Goal: Task Accomplishment & Management: Complete application form

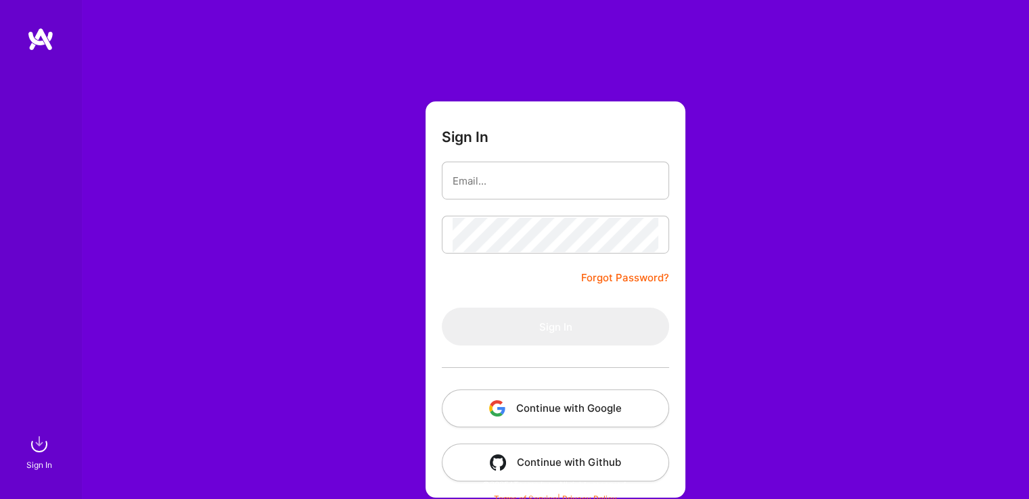
click at [523, 418] on button "Continue with Google" at bounding box center [555, 409] width 227 height 38
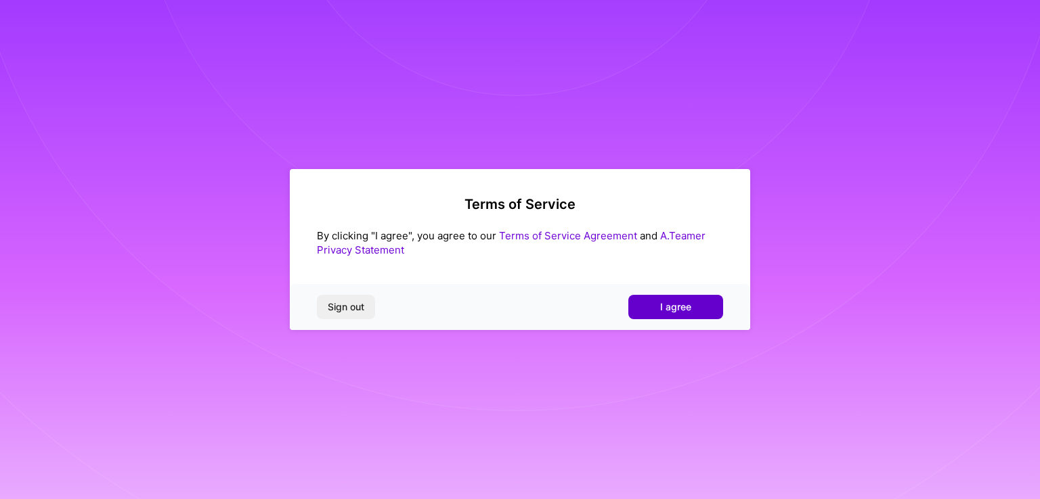
click at [678, 308] on span "I agree" at bounding box center [675, 307] width 31 height 14
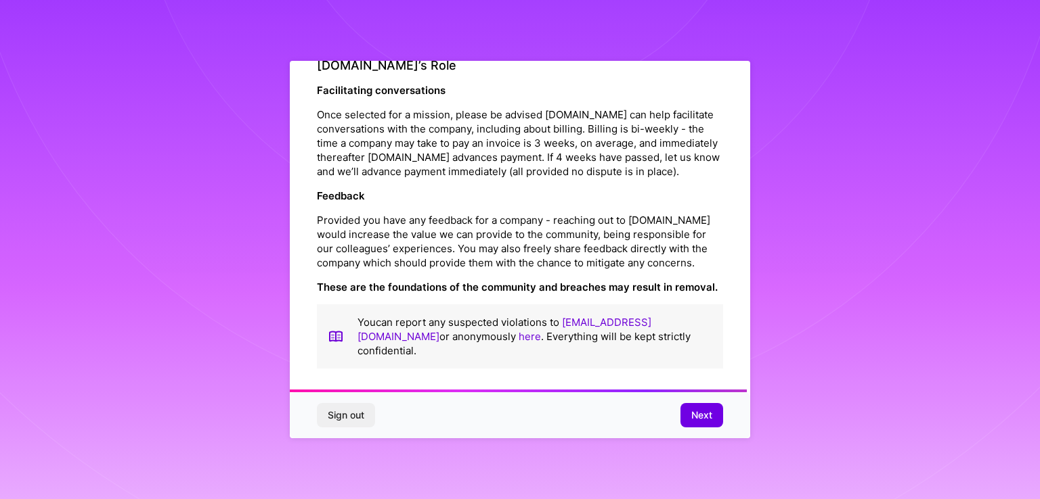
scroll to position [1540, 0]
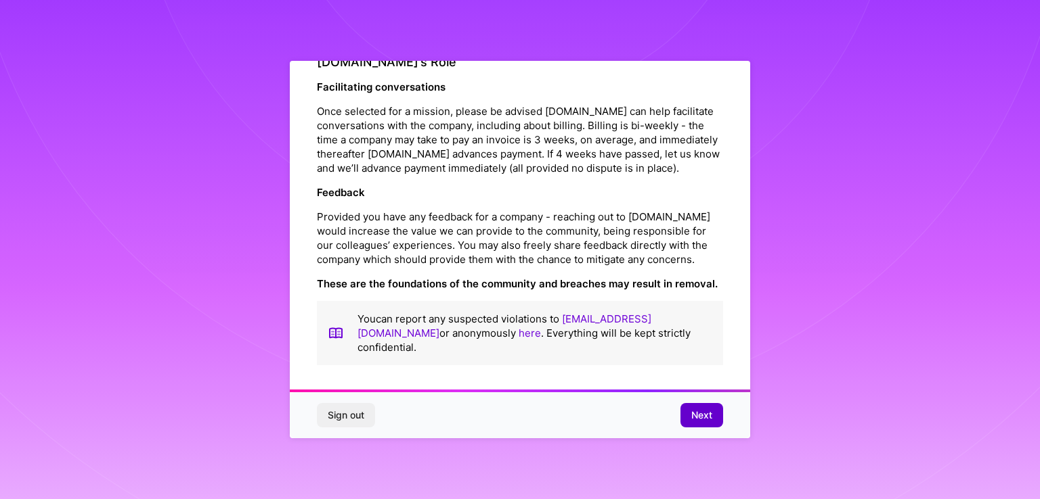
click at [694, 418] on span "Next" at bounding box center [701, 416] width 21 height 14
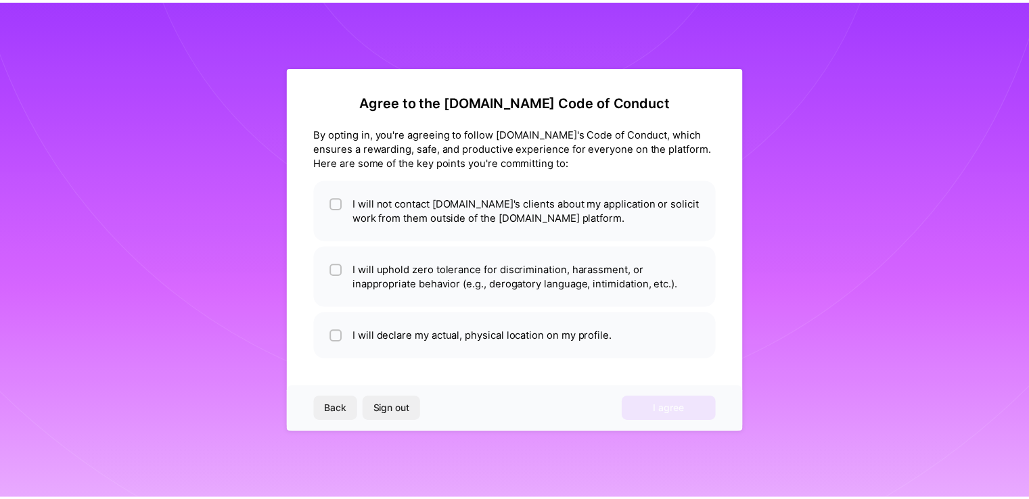
scroll to position [0, 0]
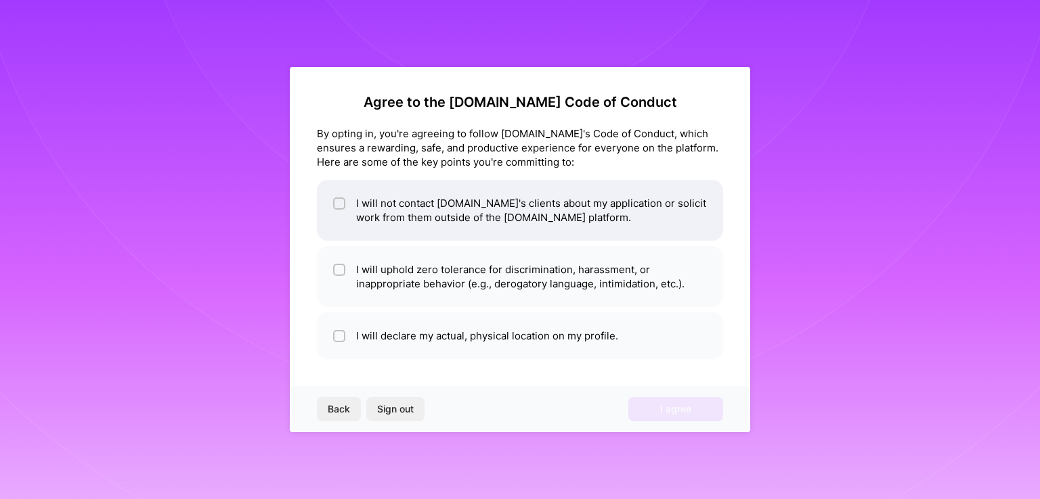
click at [336, 204] on input "checkbox" at bounding box center [340, 204] width 9 height 9
checkbox input "true"
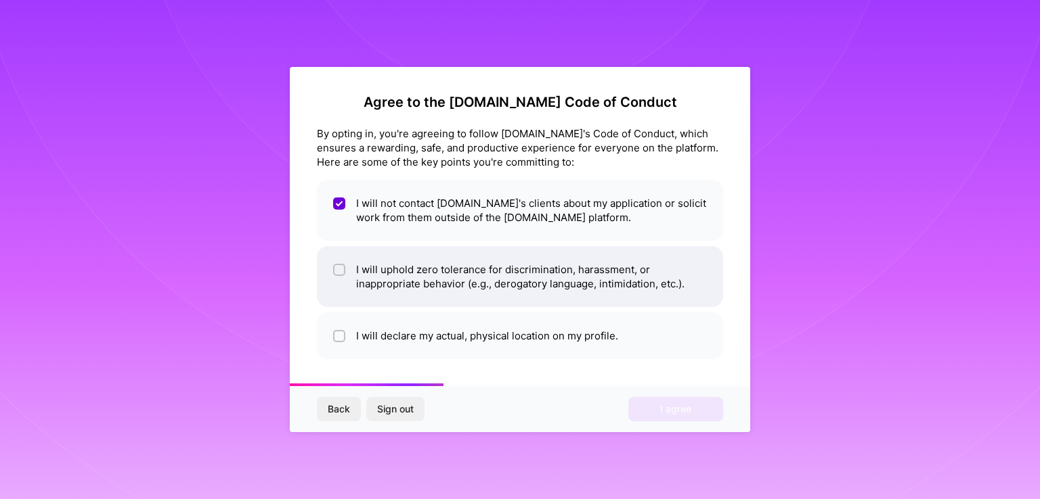
click at [334, 271] on div at bounding box center [339, 270] width 12 height 12
checkbox input "true"
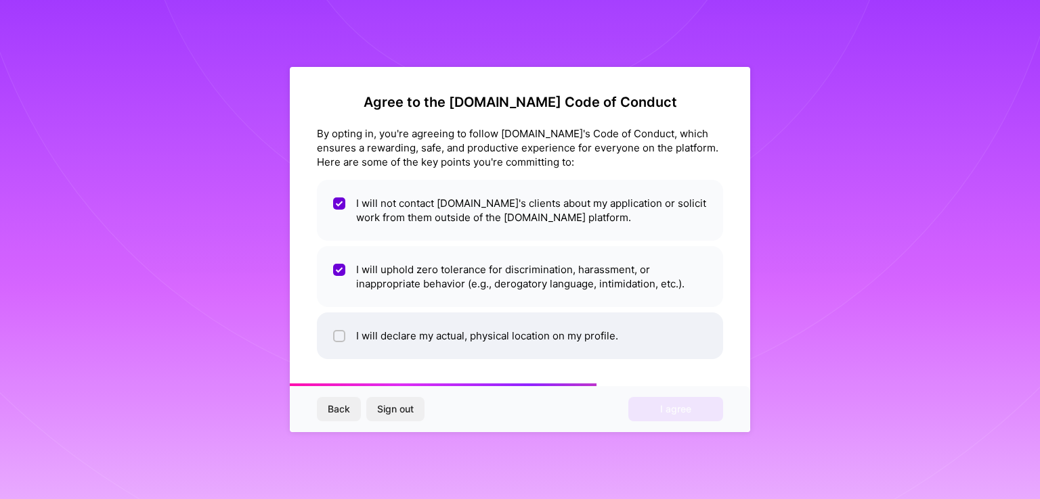
click at [337, 328] on li "I will declare my actual, physical location on my profile." at bounding box center [520, 336] width 406 height 47
checkbox input "true"
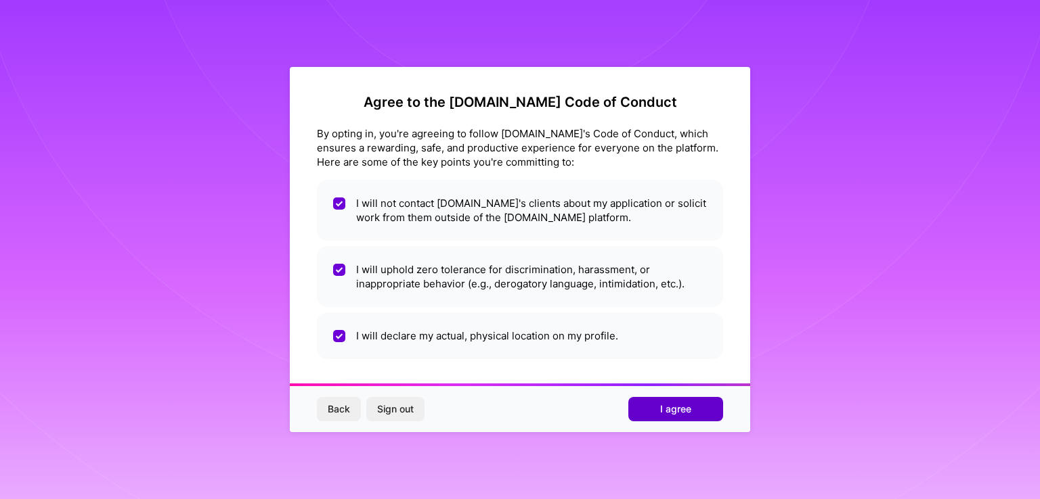
click at [690, 407] on span "I agree" at bounding box center [675, 410] width 31 height 14
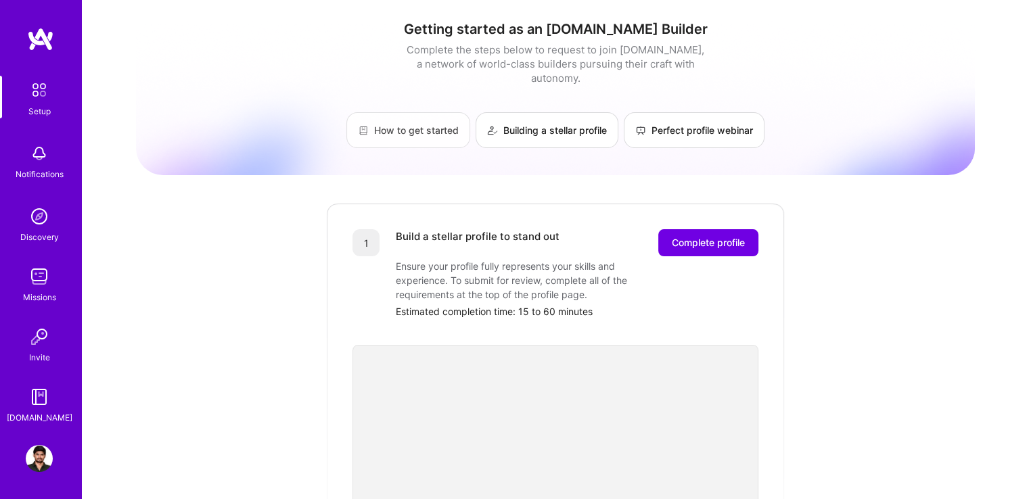
click at [422, 116] on link "How to get started" at bounding box center [409, 130] width 124 height 36
click at [39, 285] on img at bounding box center [39, 276] width 27 height 27
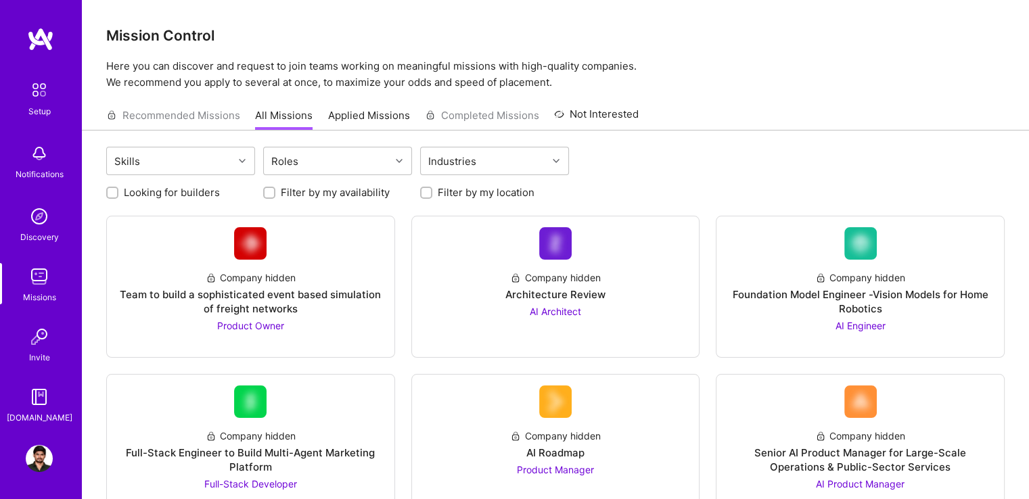
click at [40, 213] on img at bounding box center [39, 216] width 27 height 27
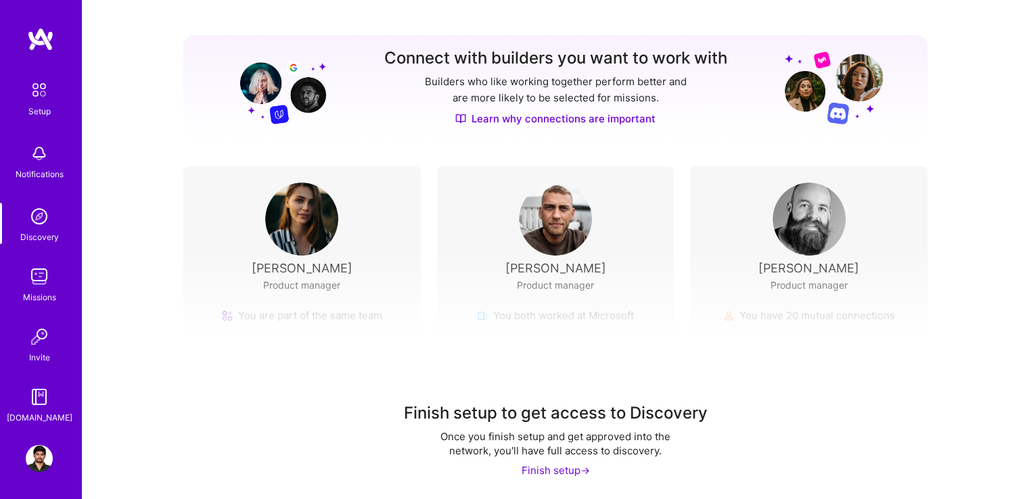
scroll to position [148, 0]
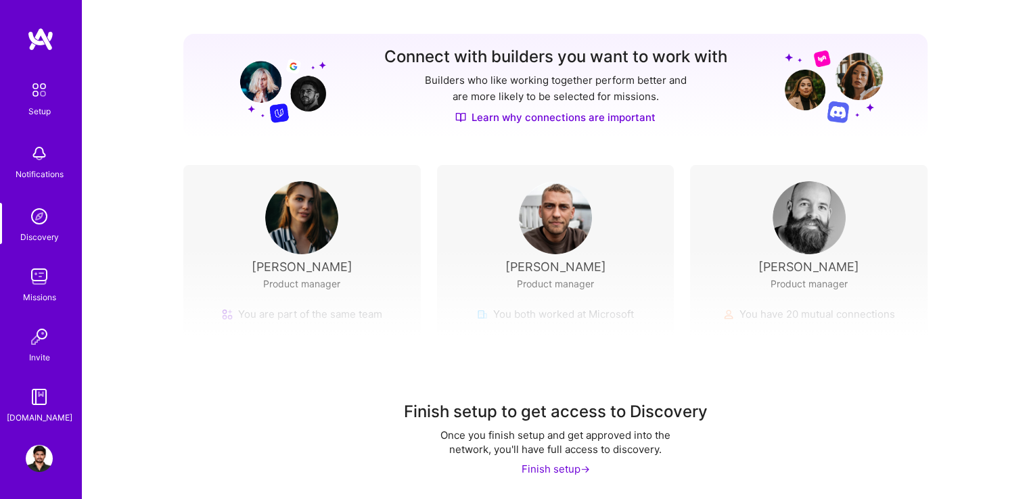
click at [325, 265] on div "Finish setup to get access to Discovery Once you finish setup and get approved …" at bounding box center [555, 373] width 947 height 252
click at [307, 201] on img at bounding box center [301, 217] width 73 height 73
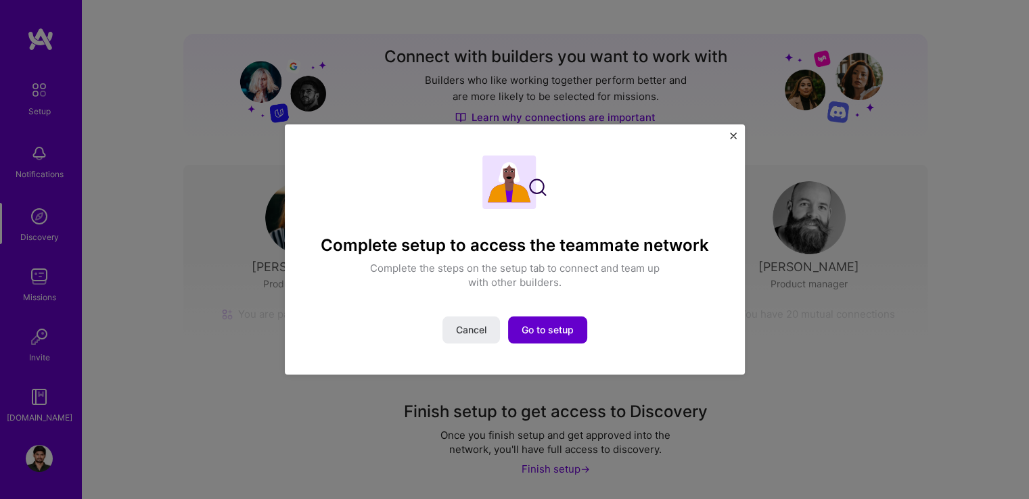
click at [556, 323] on span "Go to setup" at bounding box center [548, 330] width 52 height 14
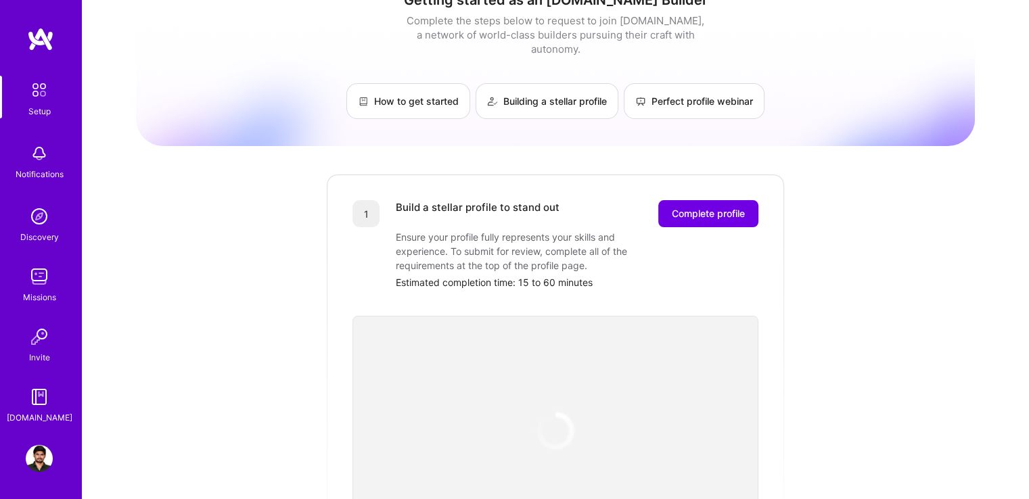
scroll to position [69, 0]
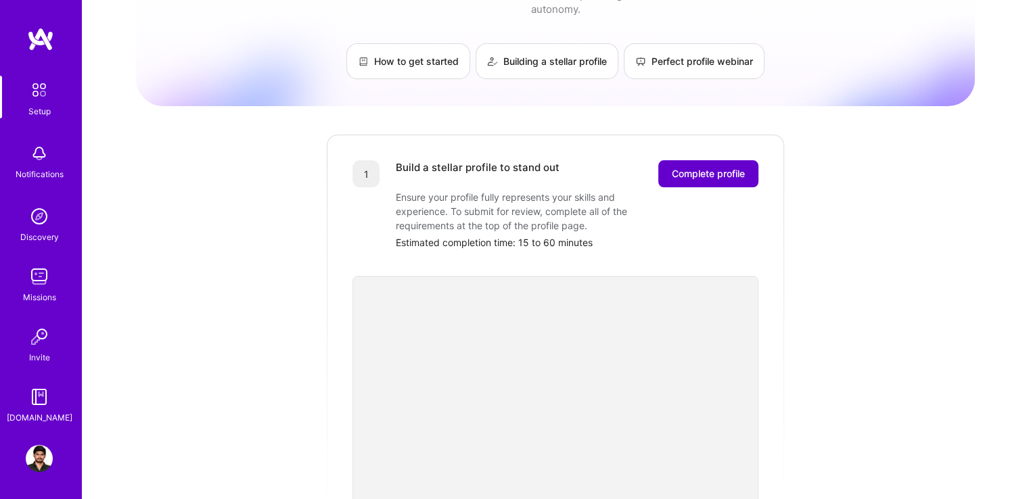
click at [694, 167] on span "Complete profile" at bounding box center [708, 174] width 73 height 14
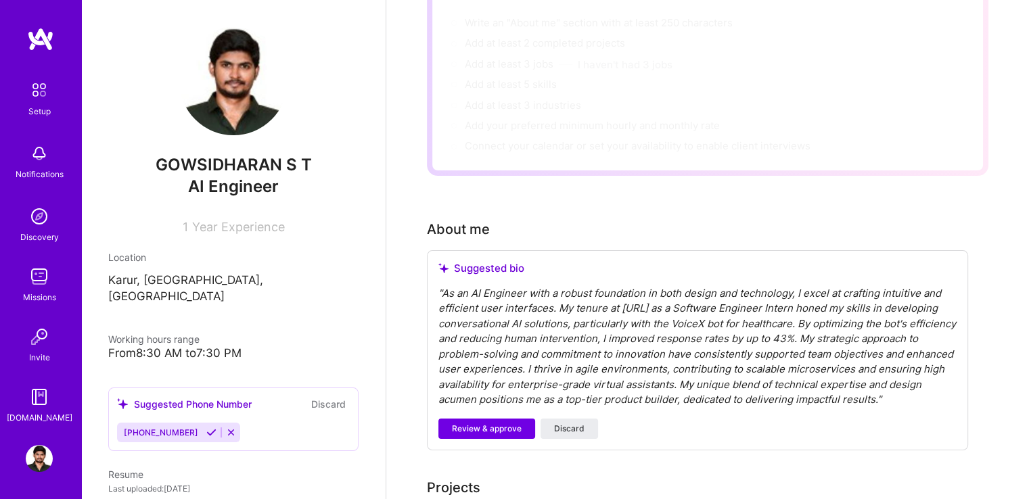
scroll to position [202, 0]
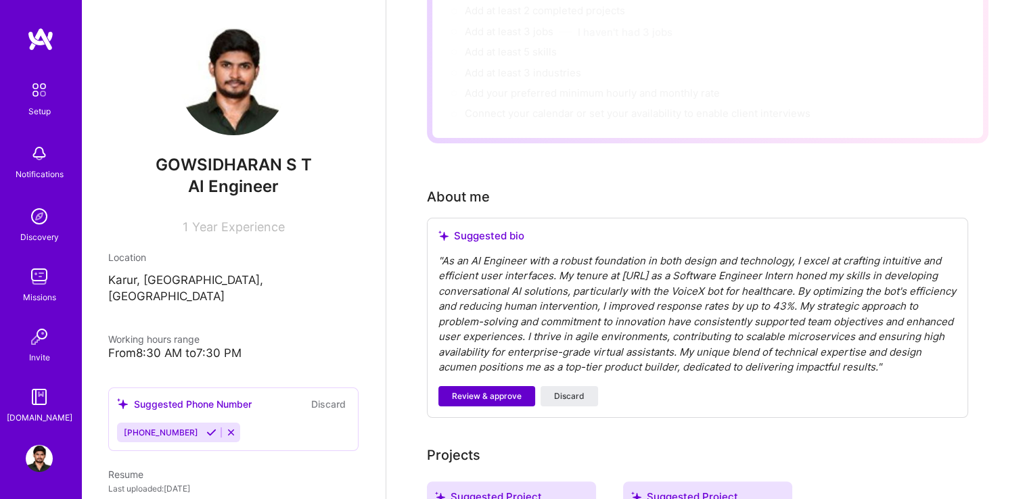
click at [504, 390] on span "Review & approve" at bounding box center [487, 396] width 70 height 12
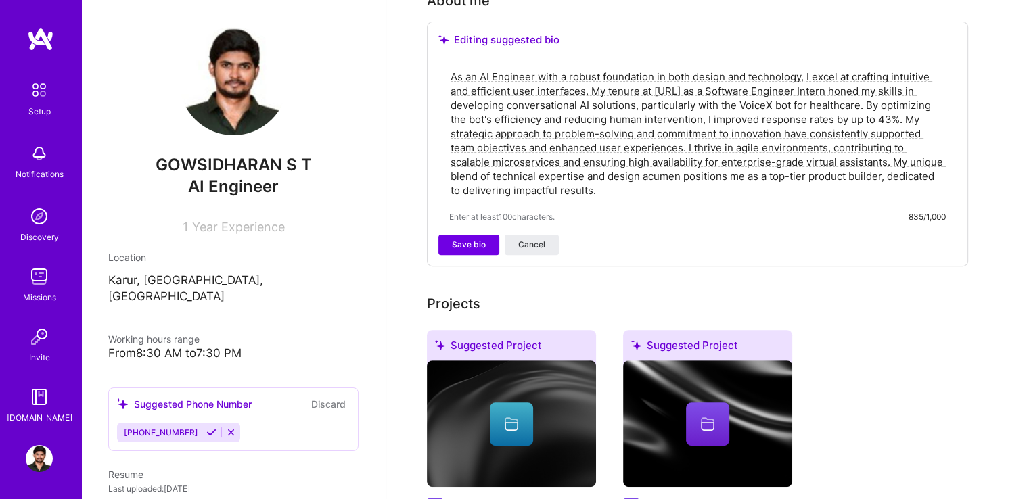
scroll to position [412, 0]
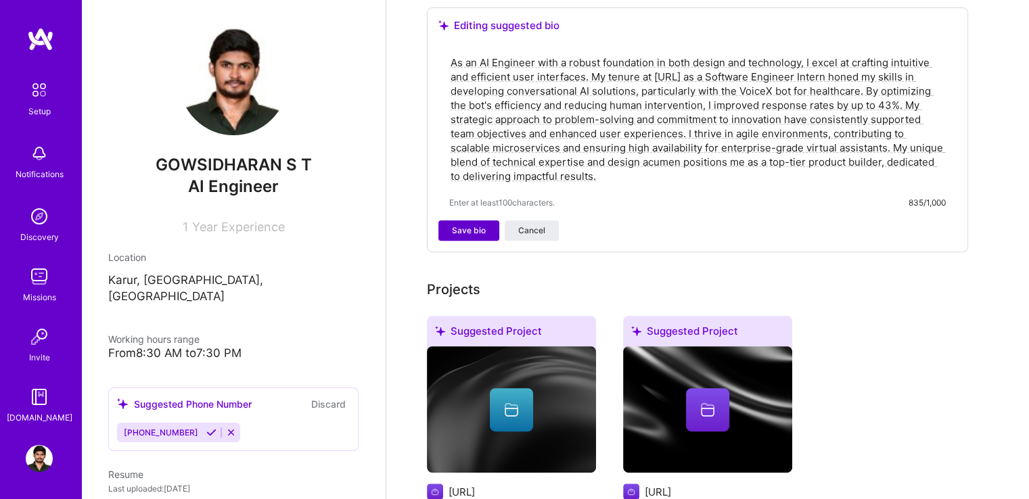
click at [471, 225] on span "Save bio" at bounding box center [469, 231] width 34 height 12
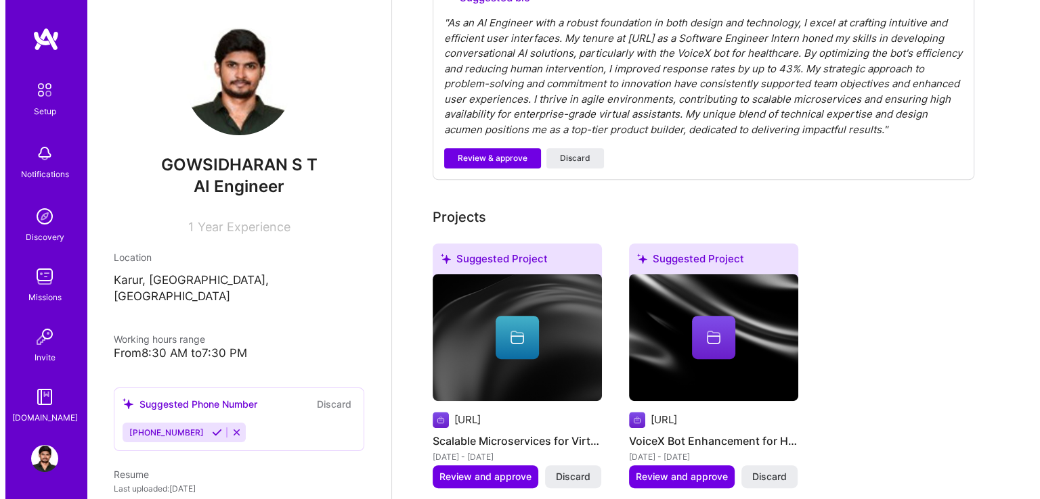
scroll to position [481, 0]
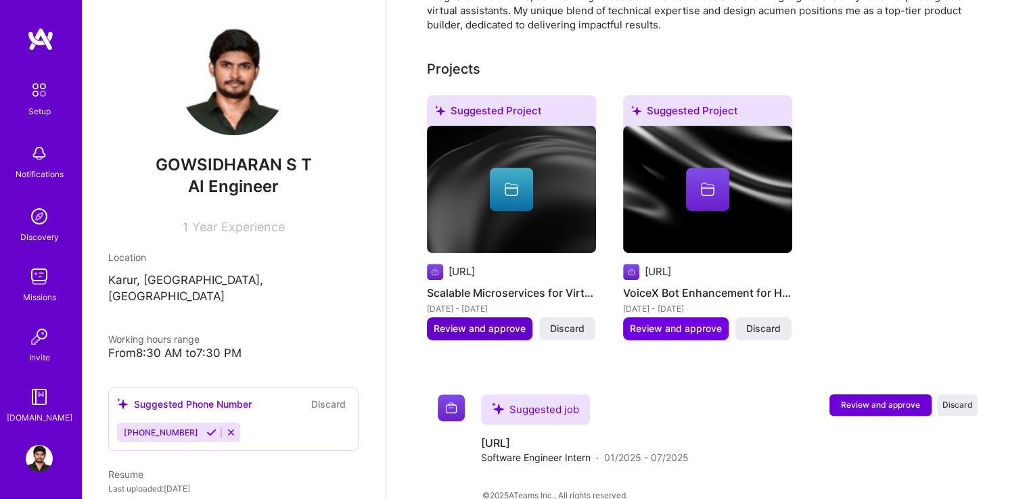
click at [478, 322] on span "Review and approve" at bounding box center [480, 329] width 92 height 14
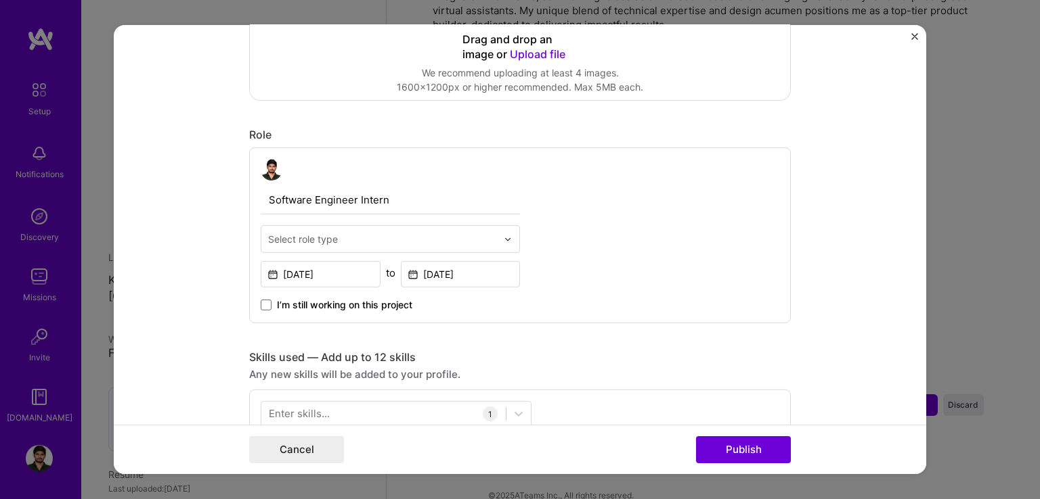
scroll to position [376, 0]
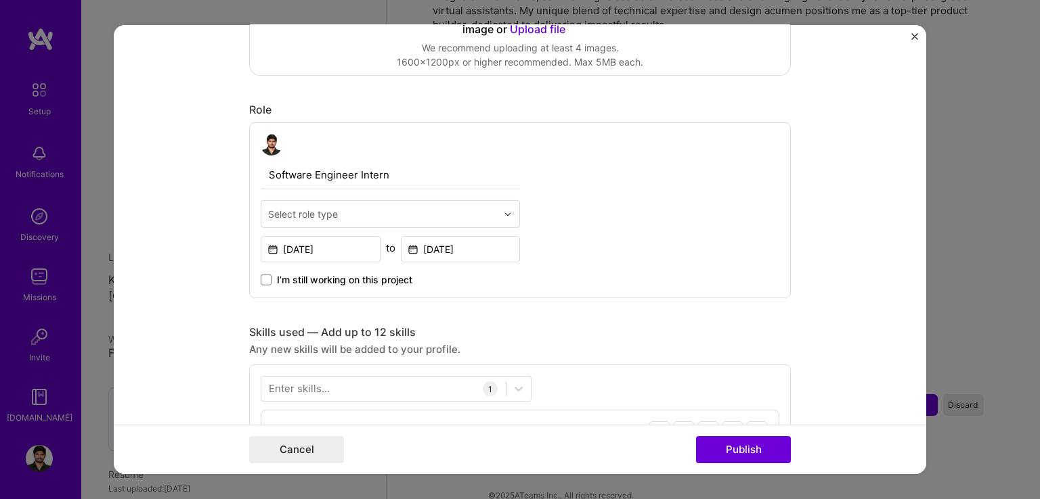
click at [440, 215] on input "text" at bounding box center [382, 214] width 229 height 14
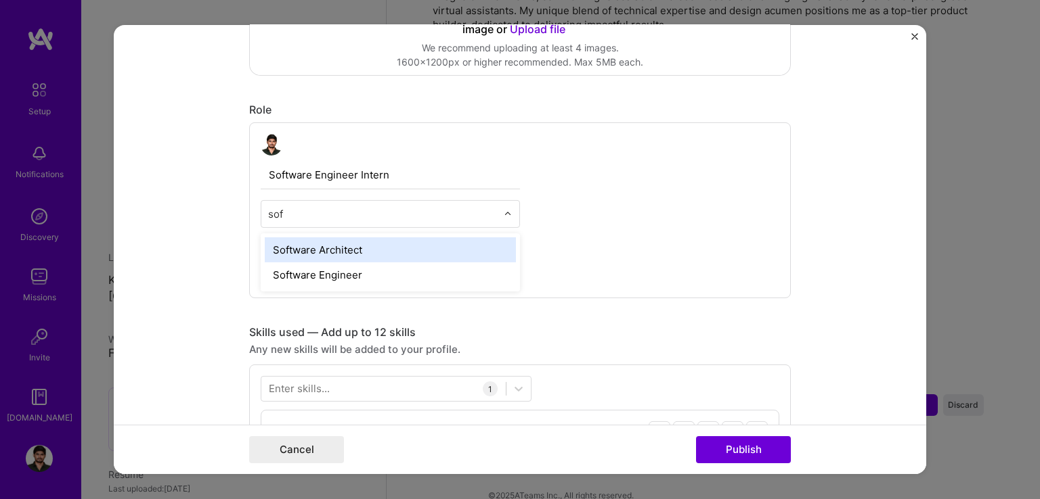
type input "soft"
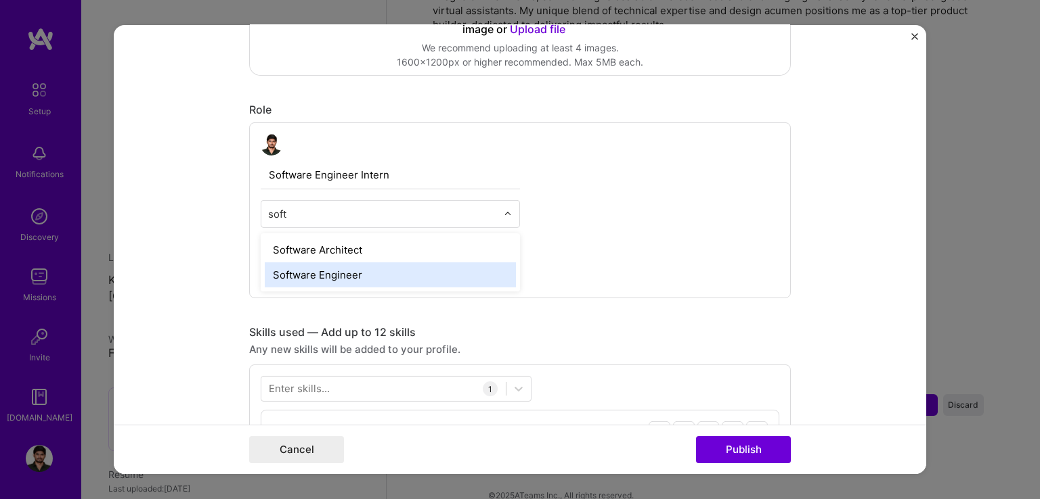
click at [423, 281] on div "Software Engineer" at bounding box center [390, 275] width 251 height 25
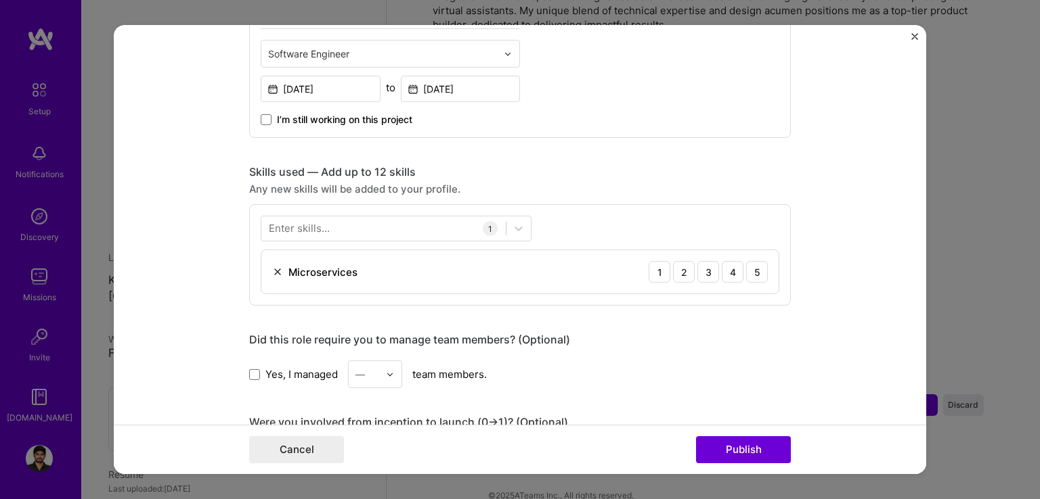
scroll to position [546, 0]
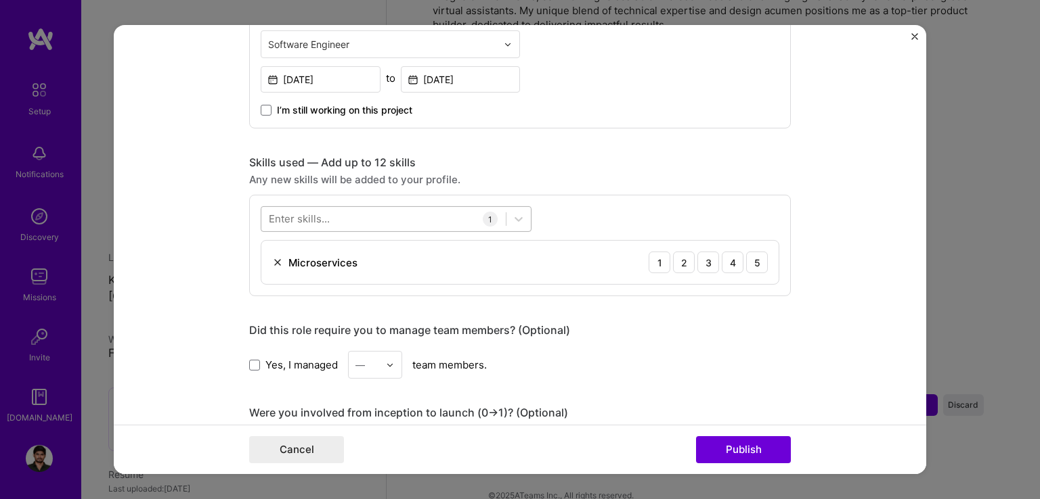
click at [383, 218] on div at bounding box center [383, 219] width 244 height 22
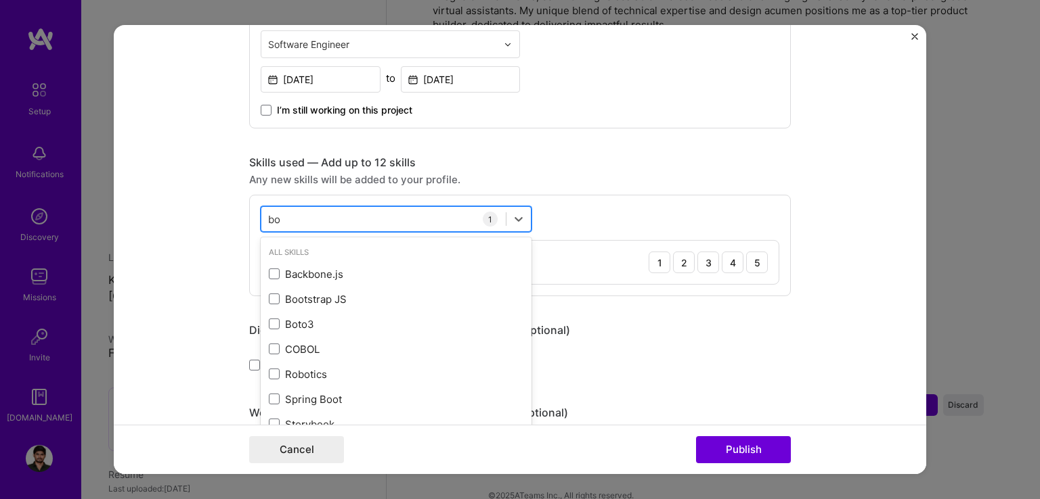
type input "b"
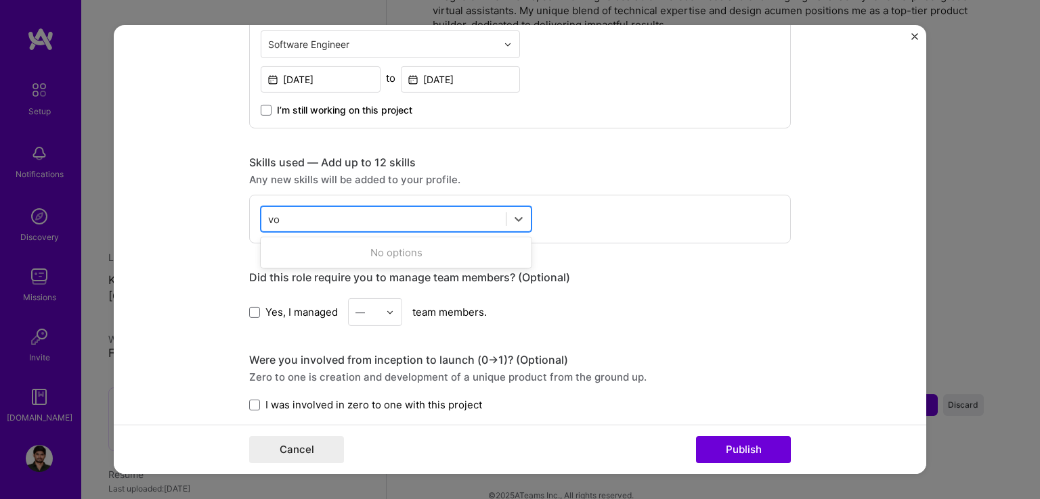
type input "v"
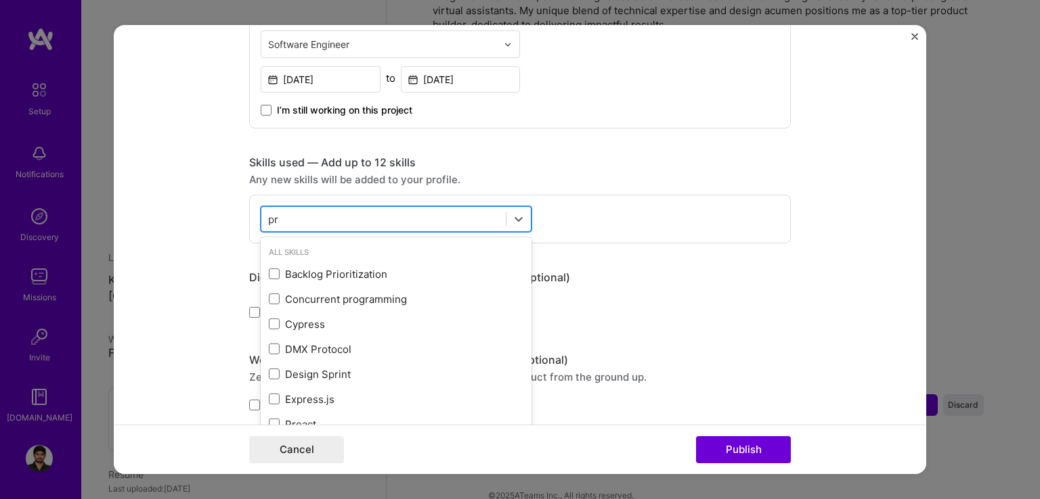
type input "p"
type input "d"
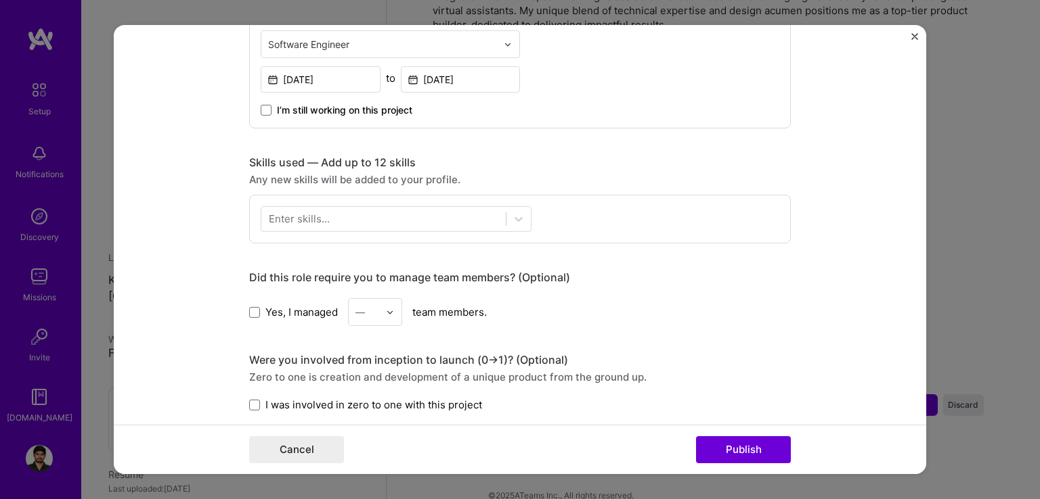
click at [740, 301] on div "Yes, I managed — team members." at bounding box center [519, 312] width 541 height 28
click at [769, 472] on div "Cancel Publish" at bounding box center [520, 449] width 812 height 49
click at [765, 457] on button "Publish" at bounding box center [743, 450] width 95 height 27
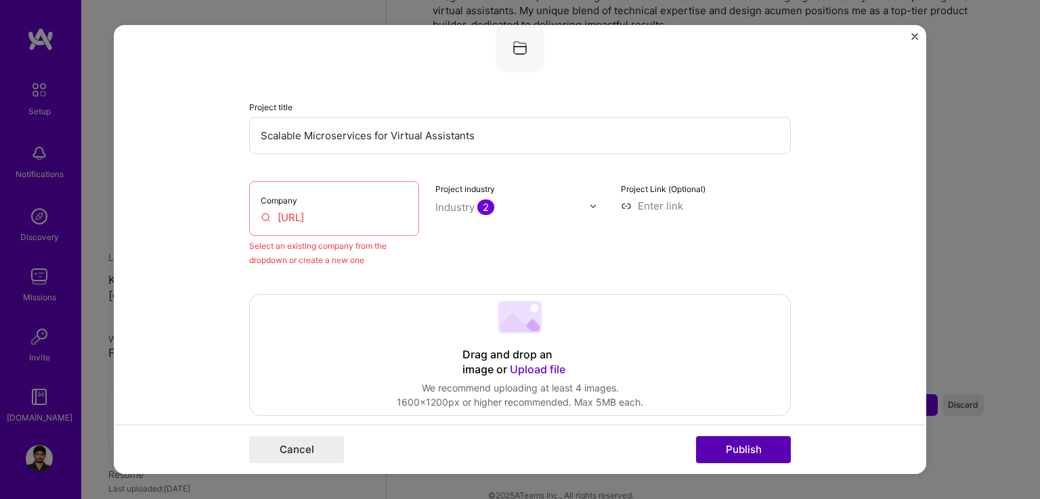
scroll to position [89, 0]
click at [356, 225] on input "[URL]" at bounding box center [334, 219] width 147 height 14
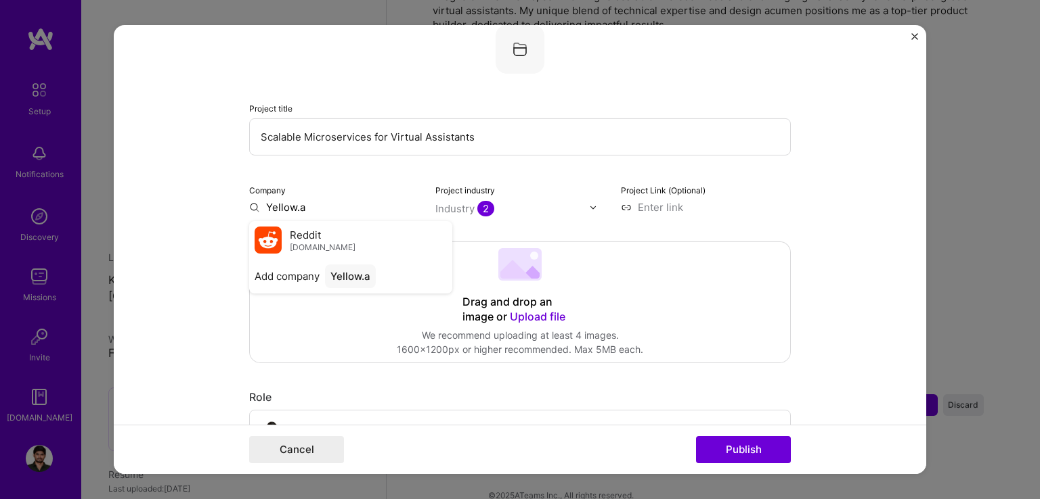
type input "[URL]"
click at [357, 238] on div "[URL]" at bounding box center [344, 239] width 39 height 24
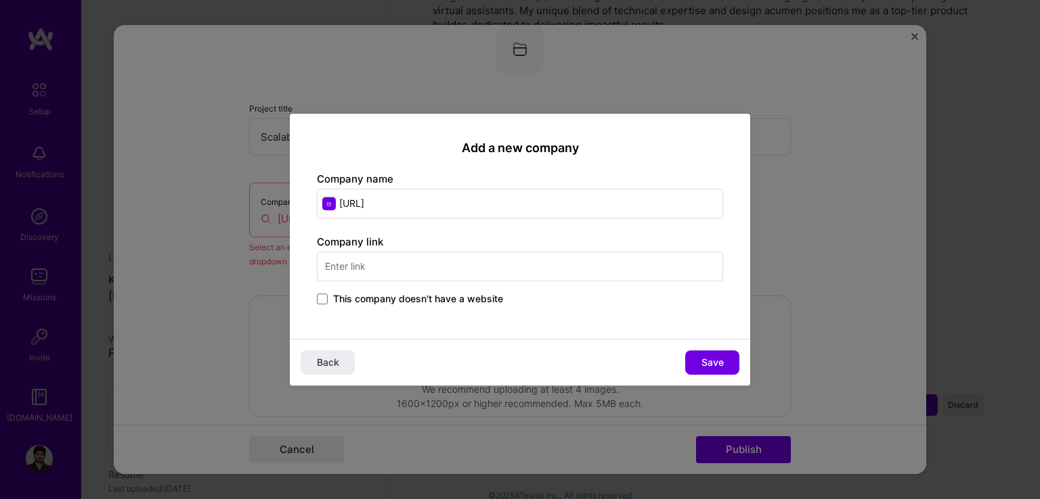
click at [386, 265] on input "text" at bounding box center [520, 267] width 406 height 30
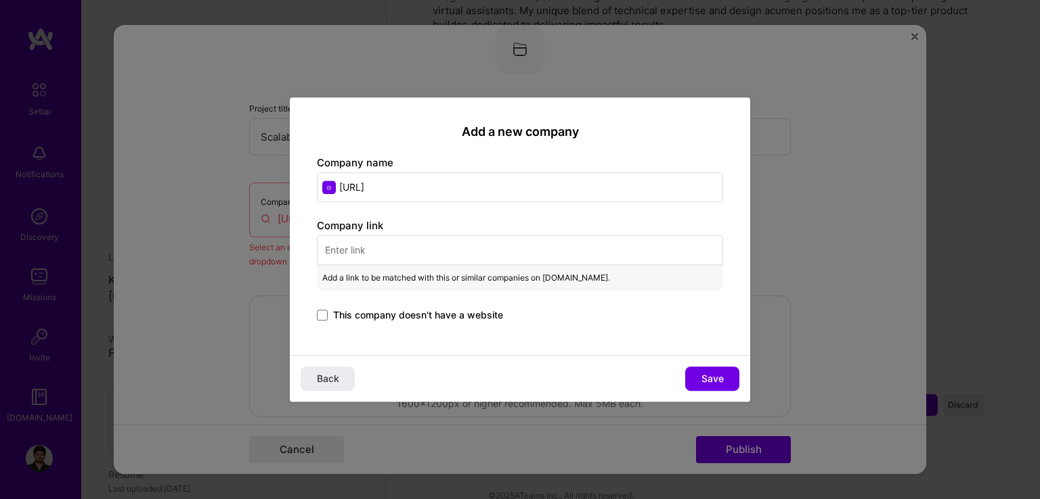
paste input "[URL]"
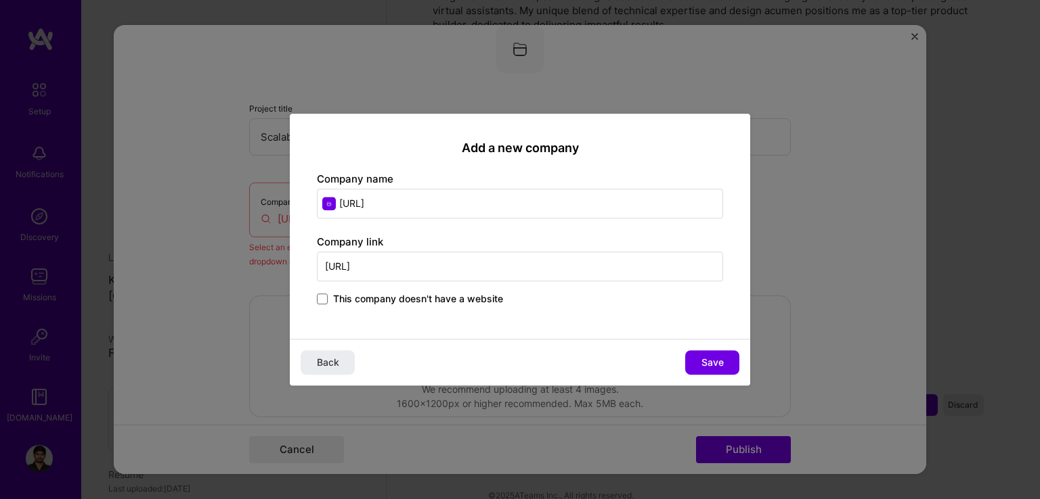
type input "[URL]"
click at [639, 167] on div "Add a new company Company name [URL] Company link [URL] This company doesn't ha…" at bounding box center [520, 226] width 460 height 225
click at [724, 363] on button "Save" at bounding box center [712, 363] width 54 height 24
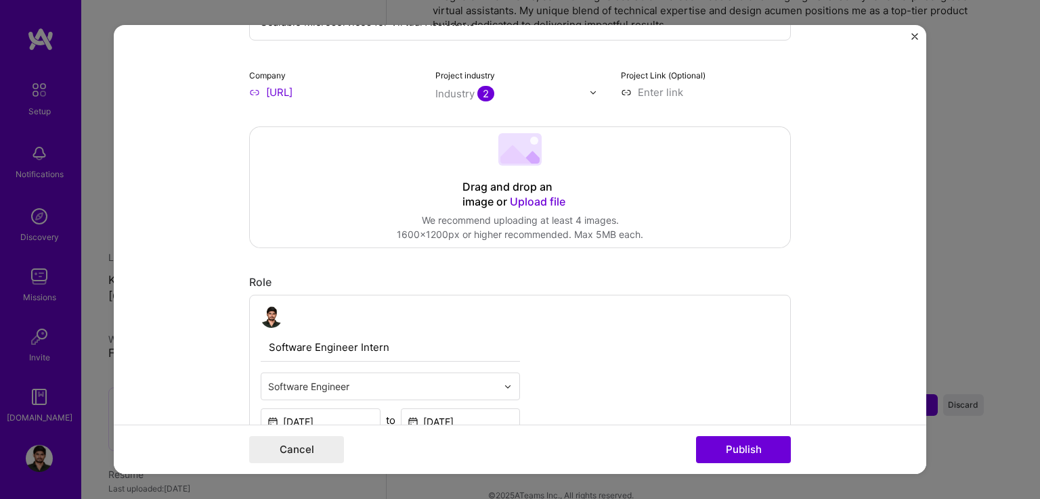
scroll to position [221, 0]
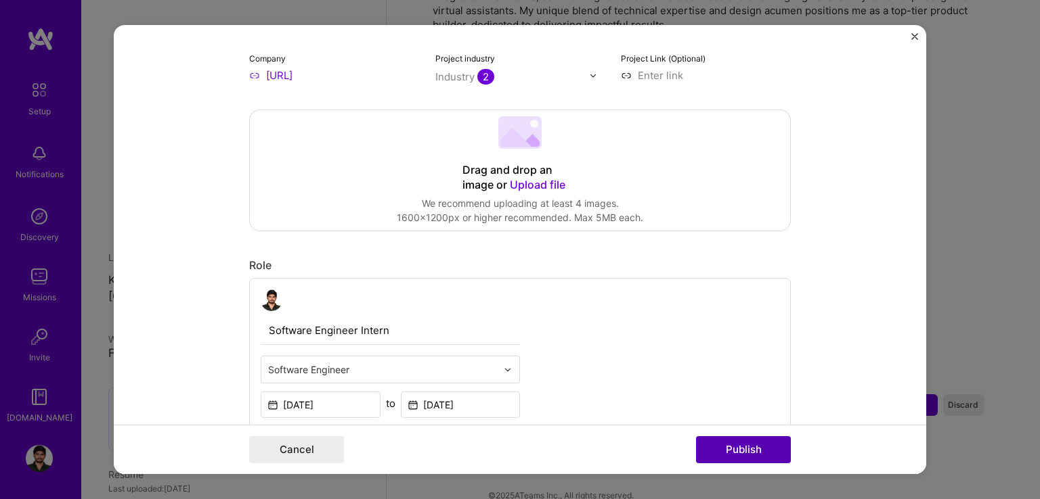
click at [725, 448] on button "Publish" at bounding box center [743, 450] width 95 height 27
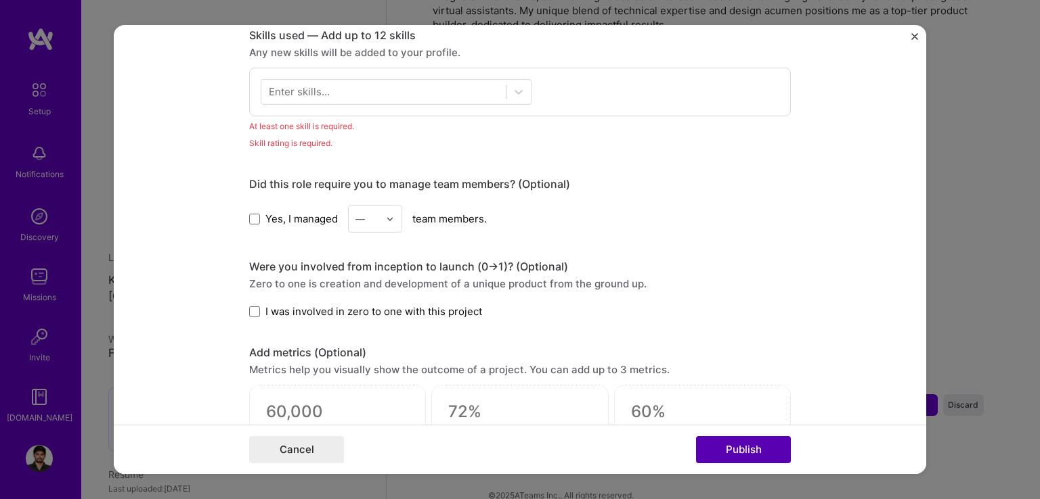
scroll to position [675, 0]
click at [362, 91] on div at bounding box center [383, 90] width 244 height 22
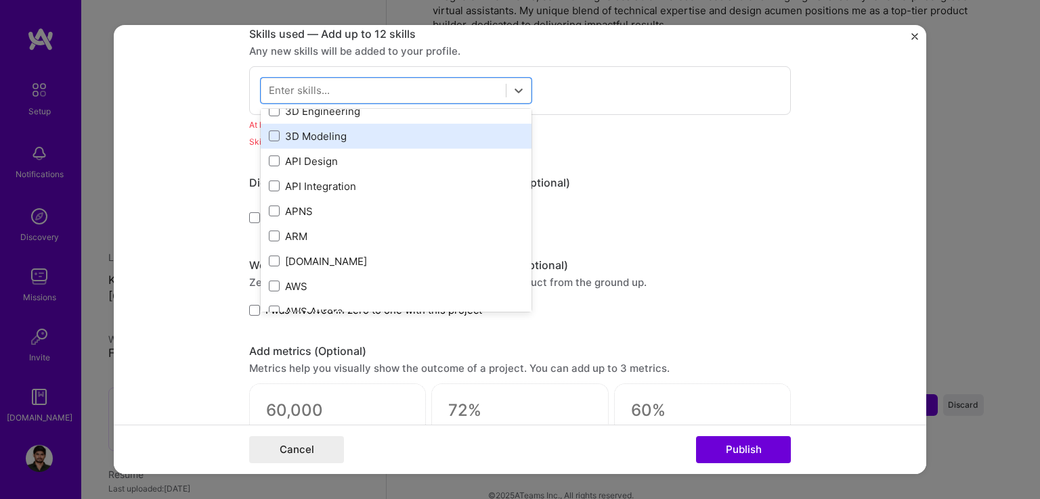
scroll to position [79, 0]
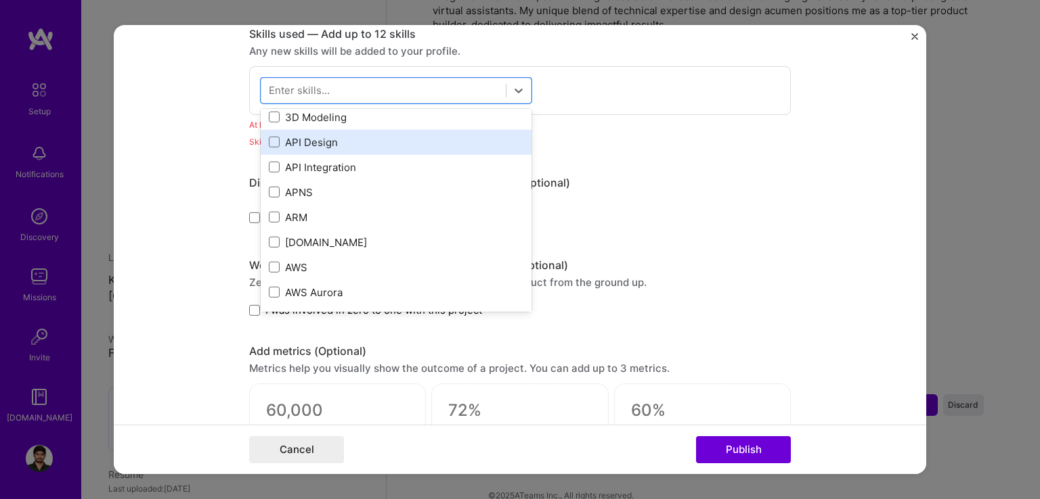
click at [313, 136] on div "API Design" at bounding box center [396, 142] width 254 height 14
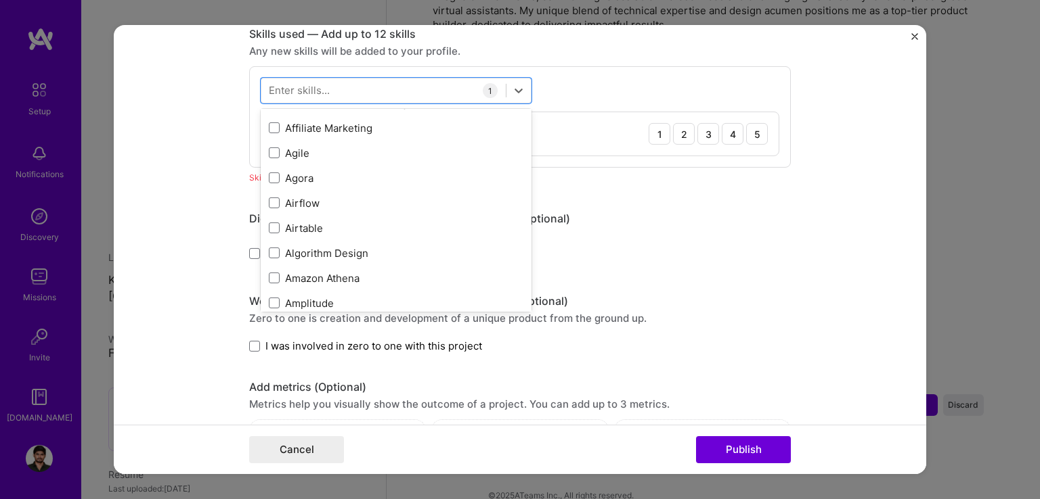
scroll to position [501, 0]
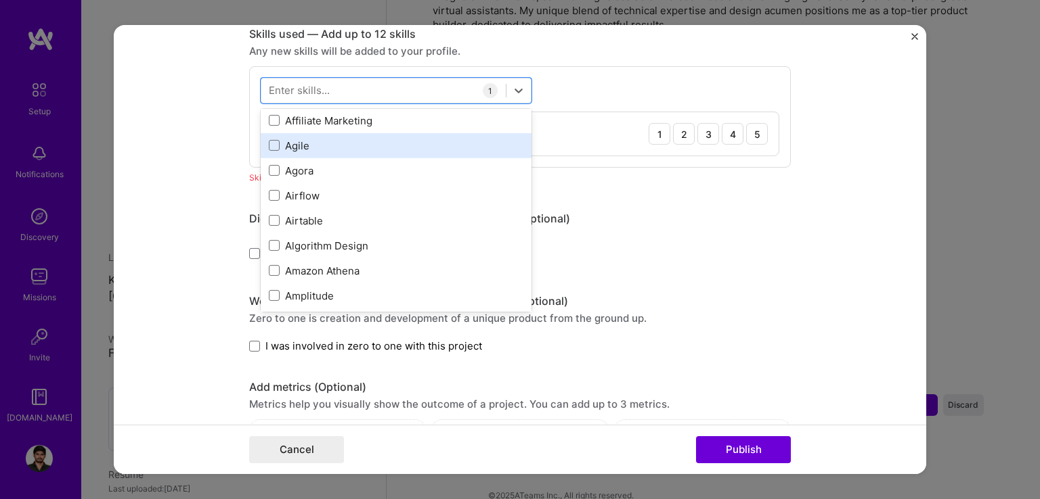
click at [291, 145] on div "Agile" at bounding box center [396, 146] width 254 height 14
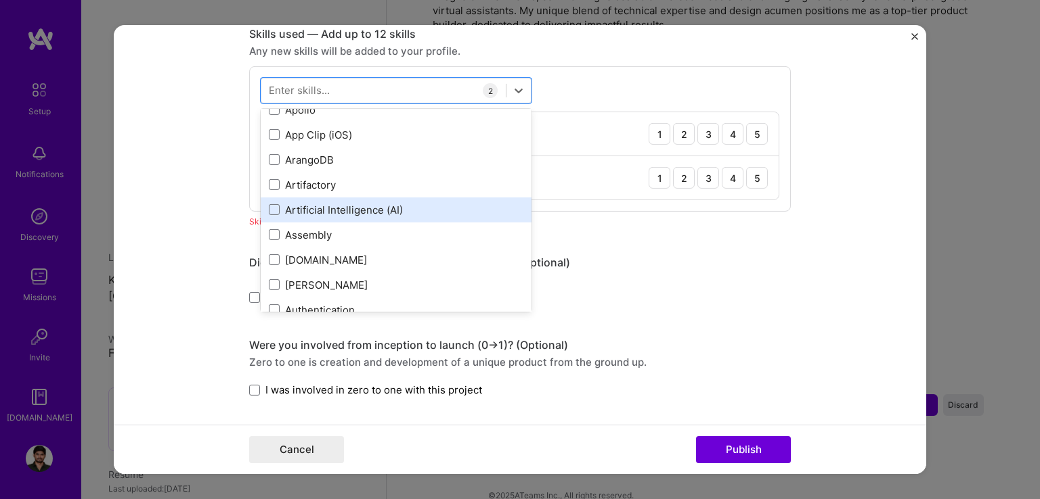
scroll to position [888, 0]
click at [309, 215] on div "Artificial Intelligence (AI)" at bounding box center [396, 209] width 271 height 25
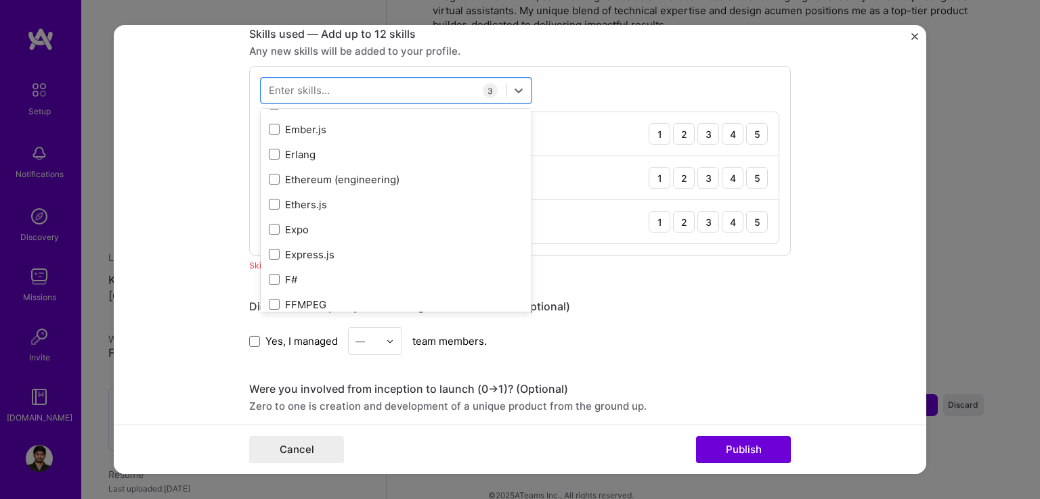
scroll to position [3063, 0]
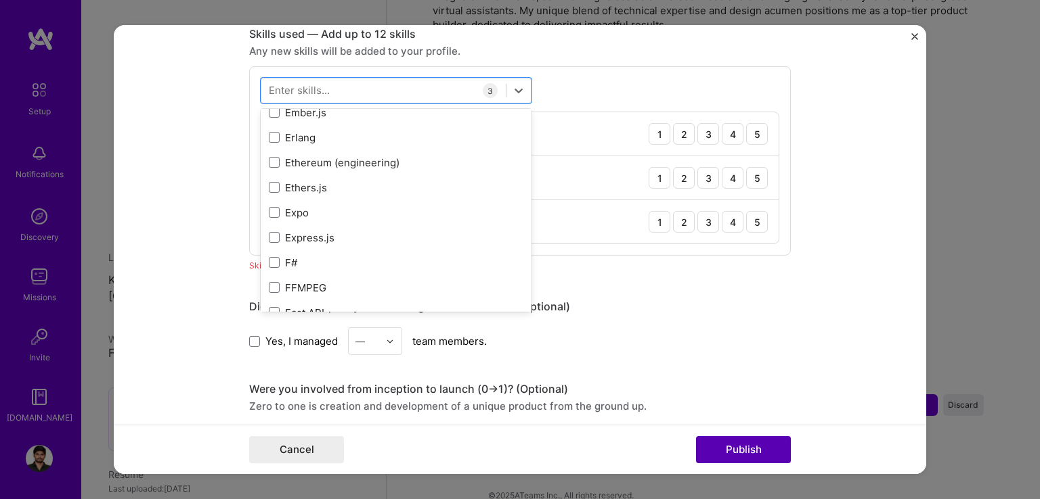
click at [758, 439] on button "Publish" at bounding box center [743, 450] width 95 height 27
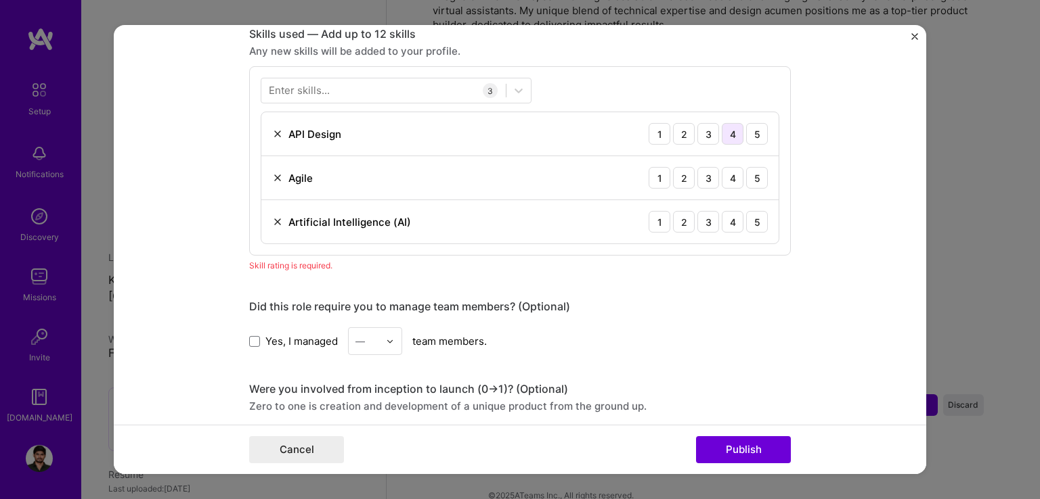
click at [730, 139] on div "4" at bounding box center [732, 134] width 22 height 22
click at [753, 181] on div "5" at bounding box center [757, 178] width 22 height 22
click at [753, 220] on div "5" at bounding box center [757, 222] width 22 height 22
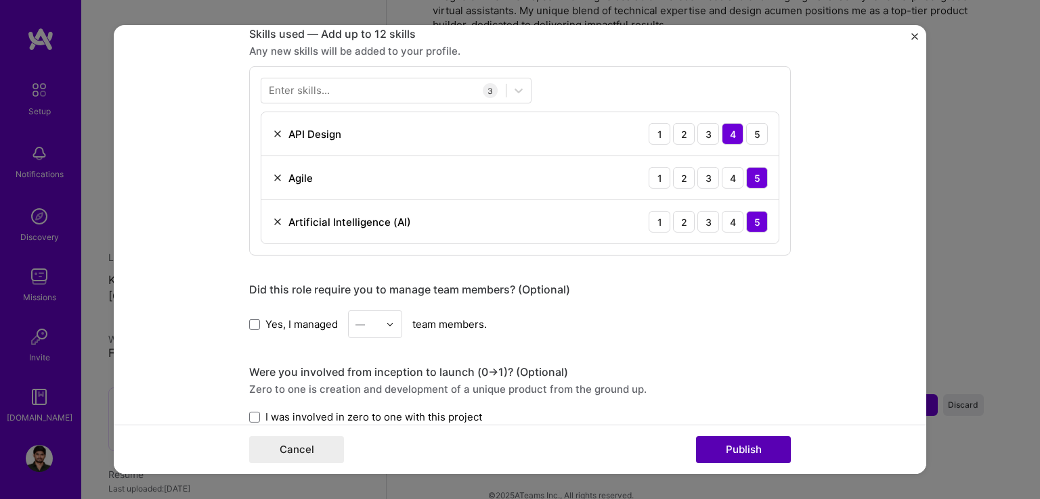
click at [739, 446] on button "Publish" at bounding box center [743, 450] width 95 height 27
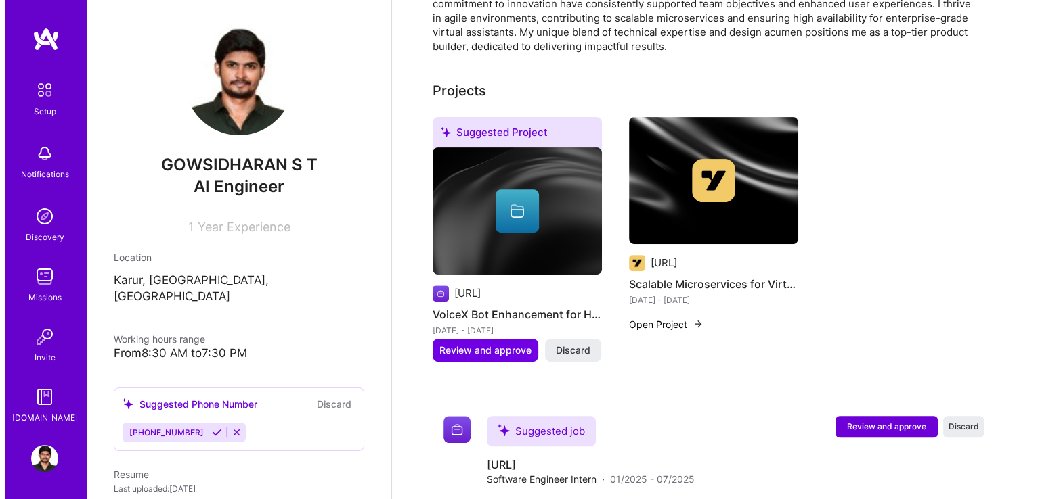
scroll to position [481, 0]
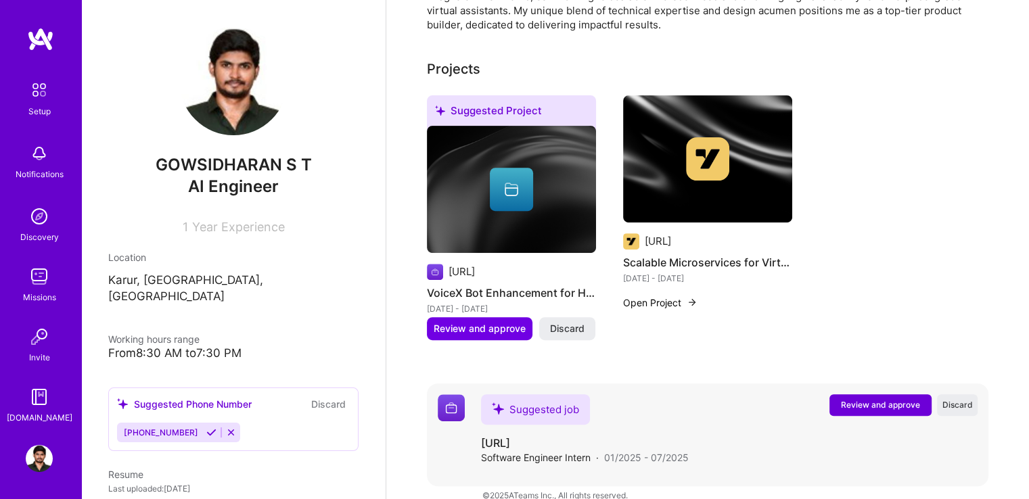
click at [855, 399] on span "Review and approve" at bounding box center [880, 405] width 79 height 12
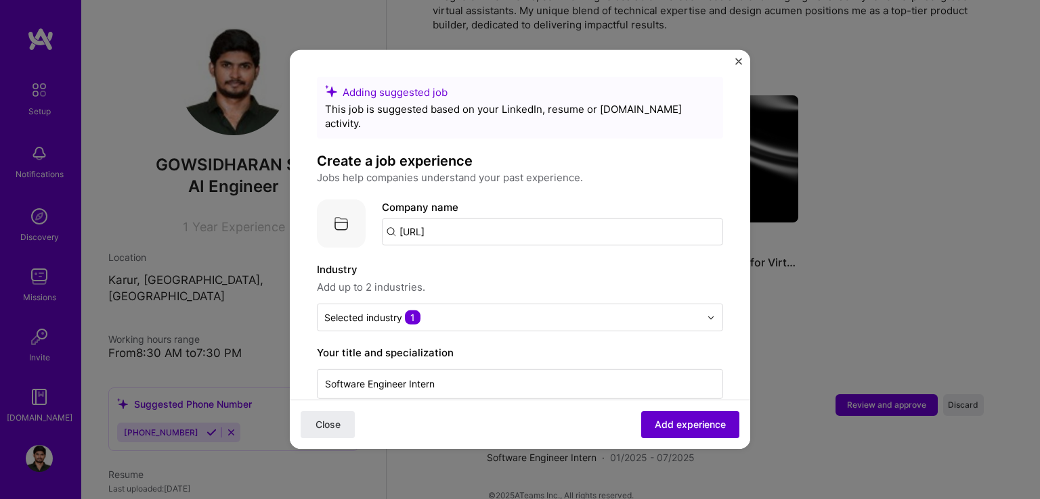
click at [663, 433] on button "Add experience" at bounding box center [690, 424] width 98 height 27
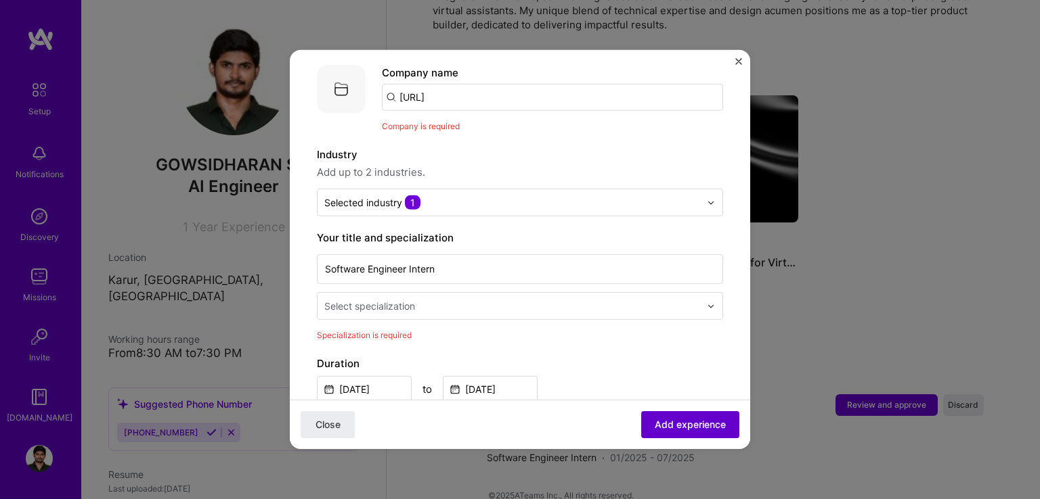
scroll to position [135, 0]
click at [663, 433] on button "Add experience" at bounding box center [690, 424] width 98 height 27
click at [548, 292] on div "Select specialization" at bounding box center [511, 305] width 389 height 26
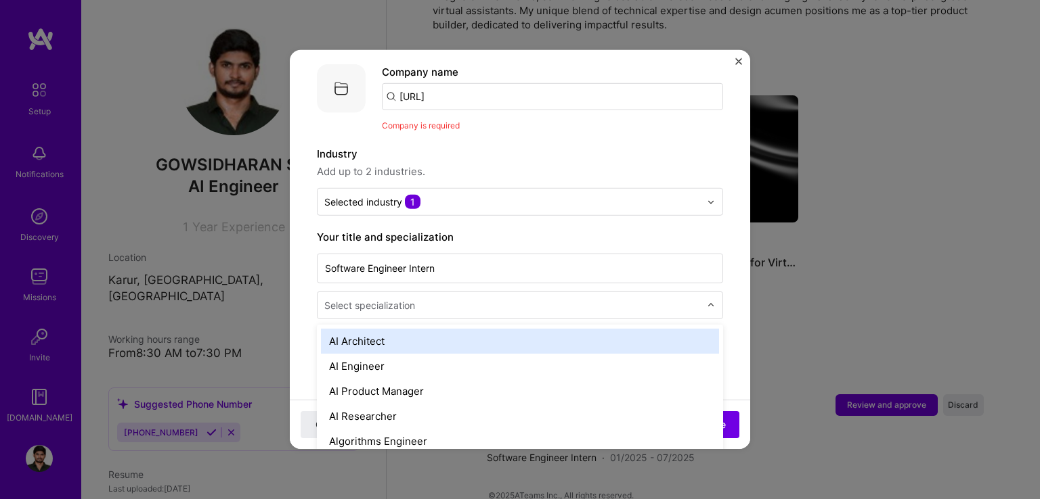
click at [537, 298] on input "text" at bounding box center [513, 305] width 378 height 14
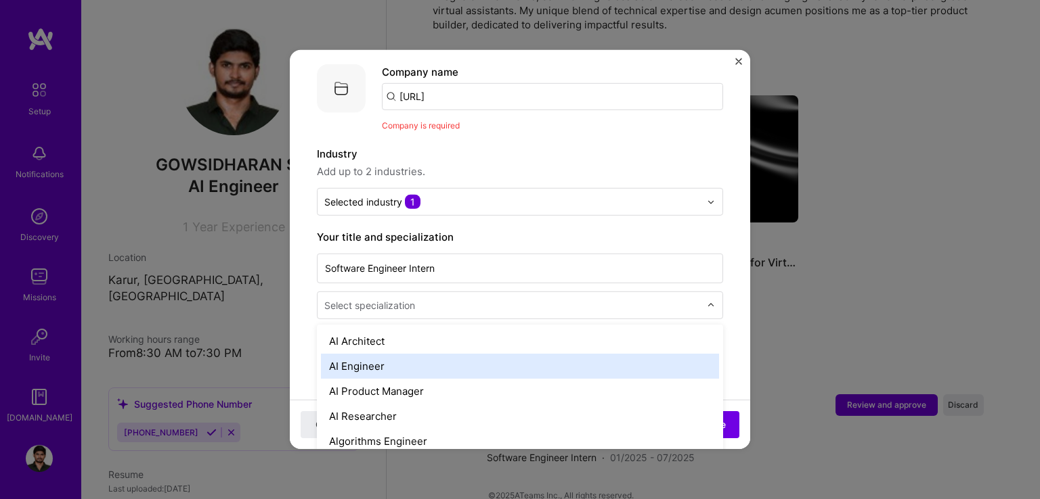
click at [487, 354] on div "AI Engineer" at bounding box center [520, 366] width 398 height 25
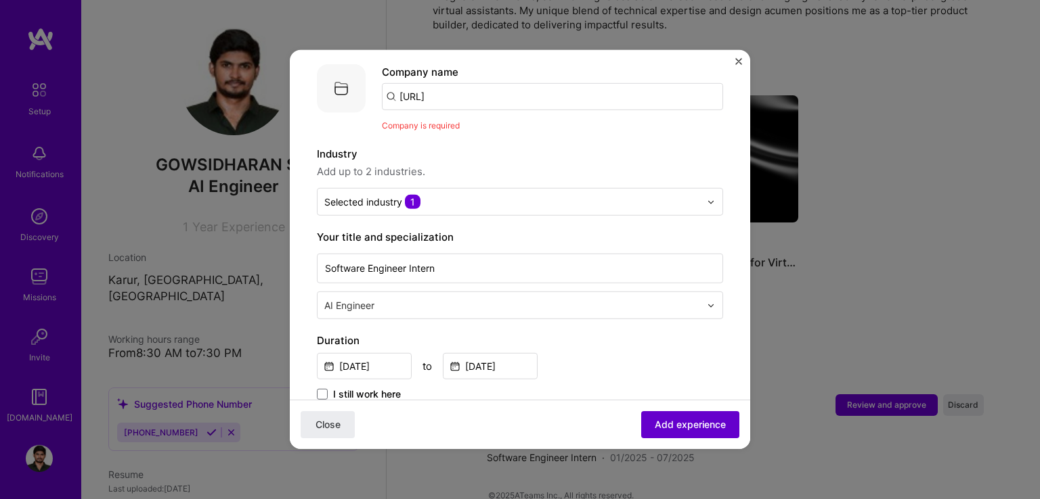
click at [681, 418] on span "Add experience" at bounding box center [689, 425] width 71 height 14
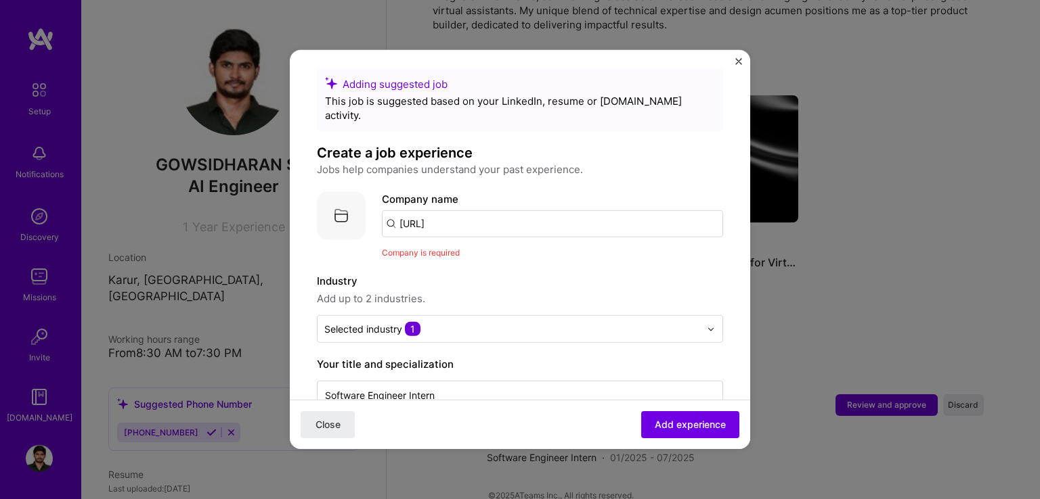
scroll to position [0, 0]
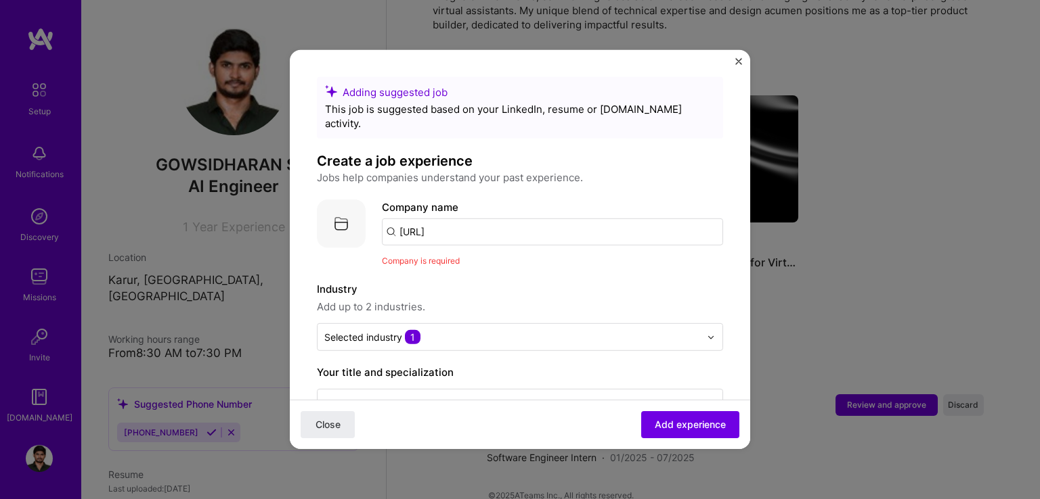
click at [495, 223] on input "[URL]" at bounding box center [552, 232] width 341 height 27
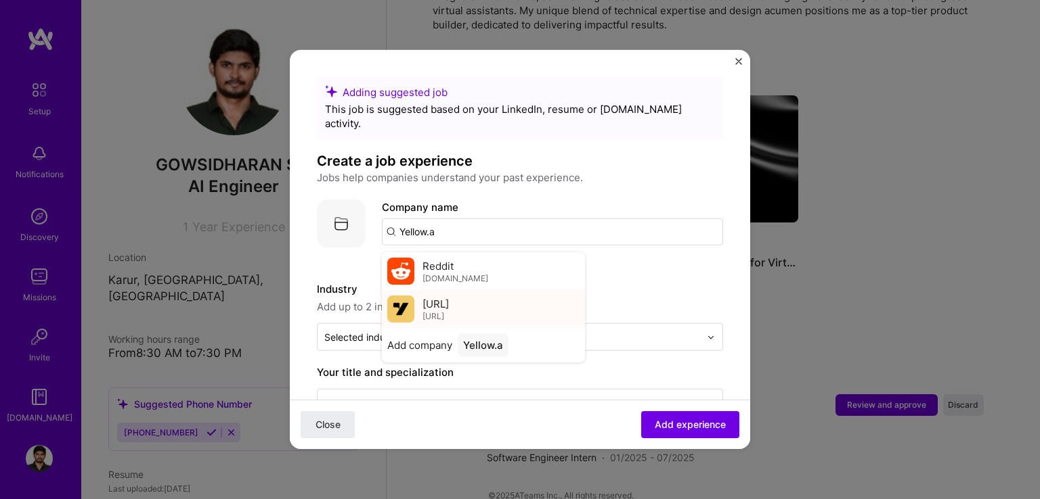
click at [485, 290] on div "[URL] [URL]" at bounding box center [483, 309] width 203 height 38
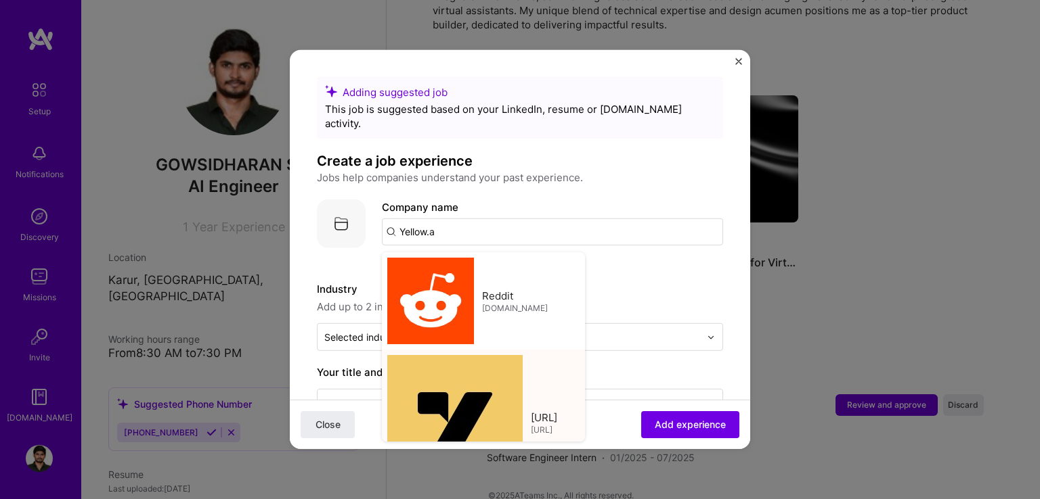
type input "[URL]"
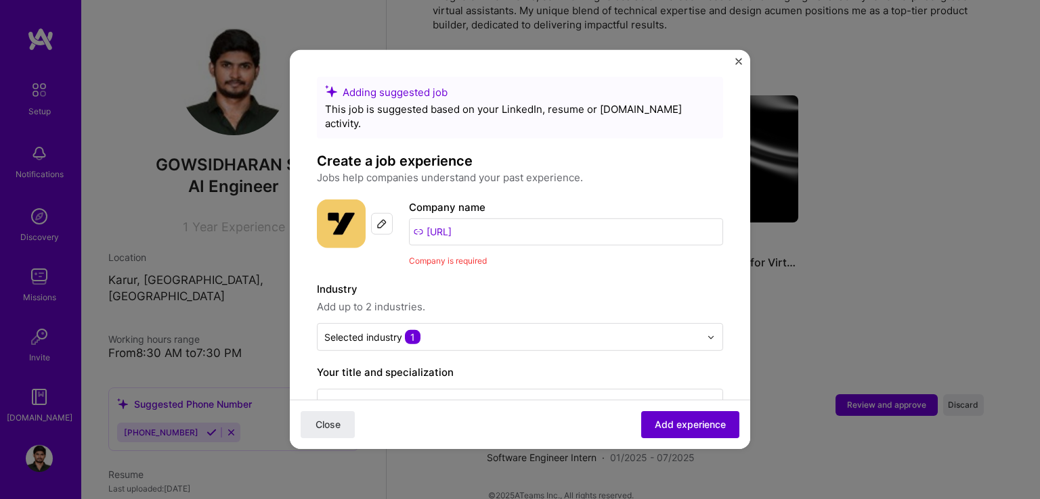
click at [670, 426] on span "Add experience" at bounding box center [689, 425] width 71 height 14
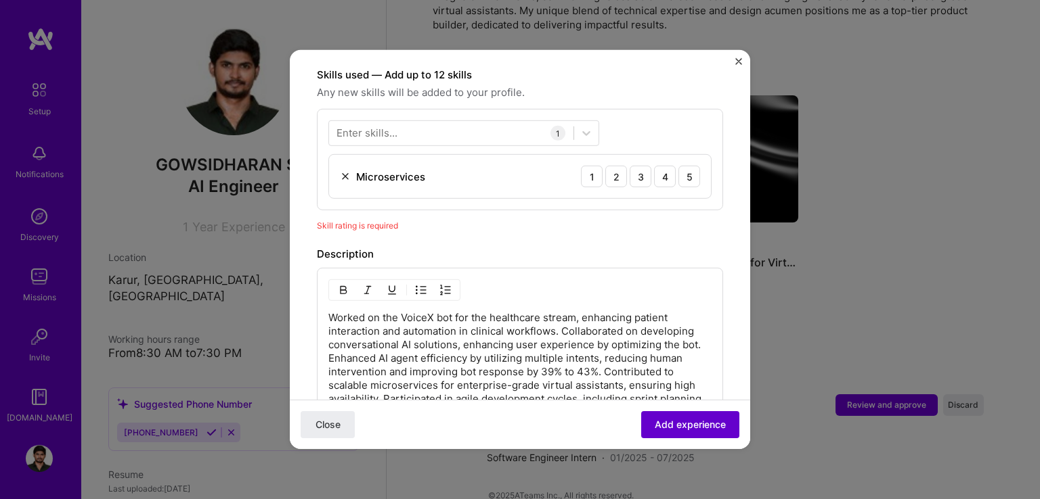
scroll to position [468, 0]
click at [654, 164] on div "4" at bounding box center [665, 175] width 22 height 22
click at [690, 431] on span "Add experience" at bounding box center [689, 425] width 71 height 14
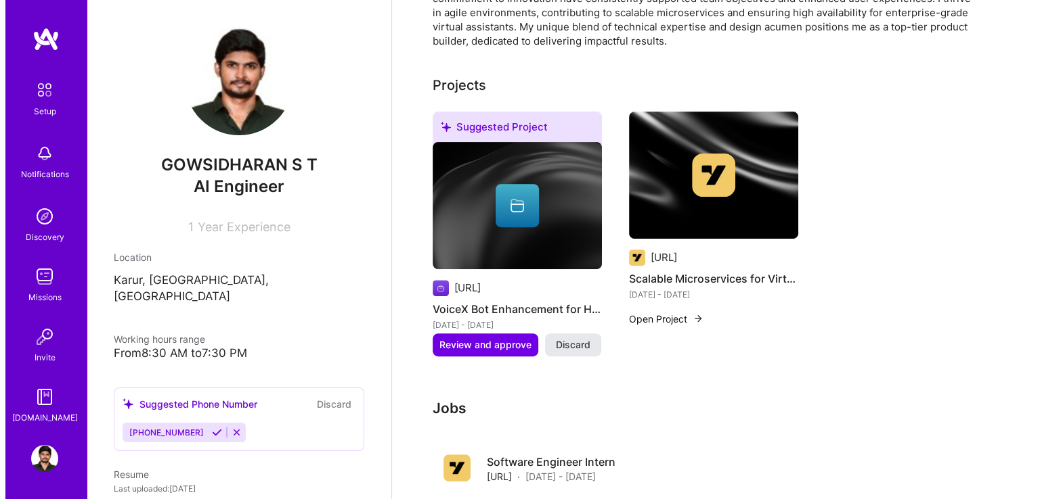
scroll to position [455, 0]
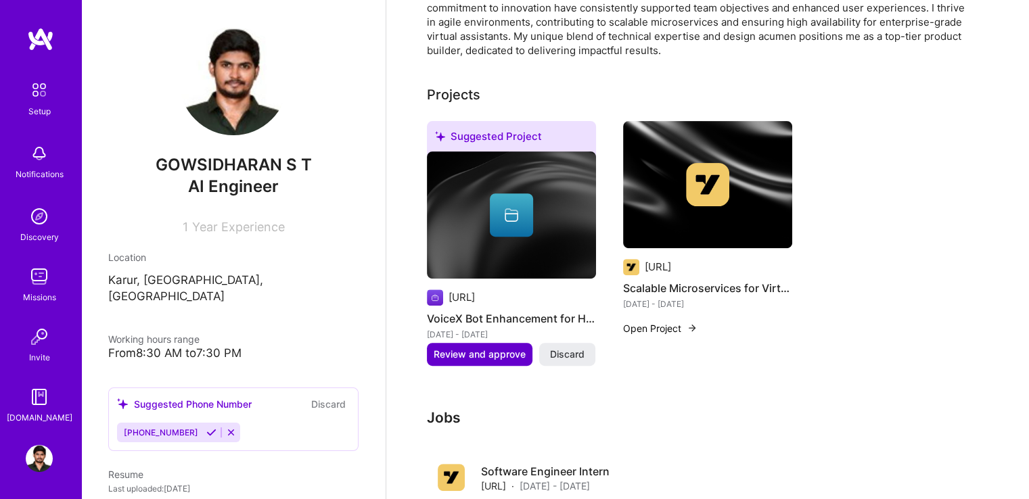
click at [501, 348] on span "Review and approve" at bounding box center [480, 355] width 92 height 14
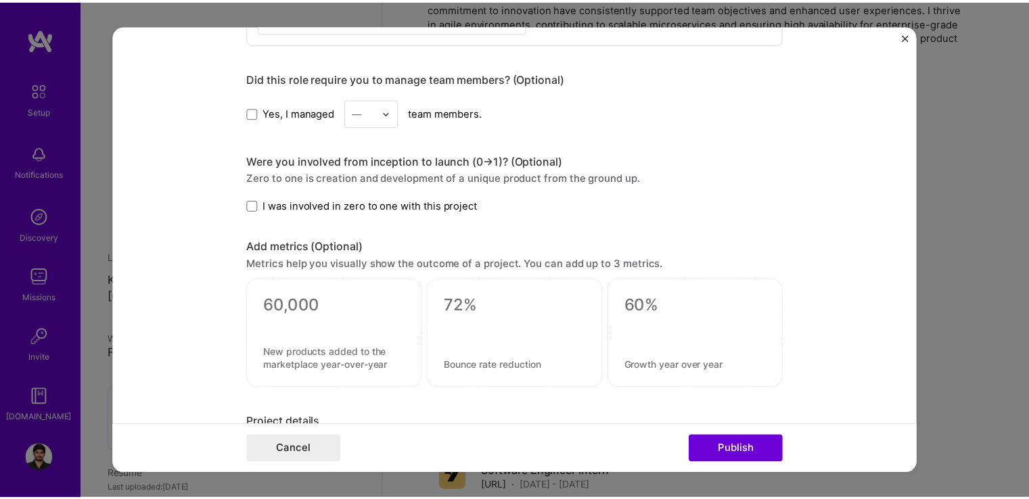
scroll to position [758, 0]
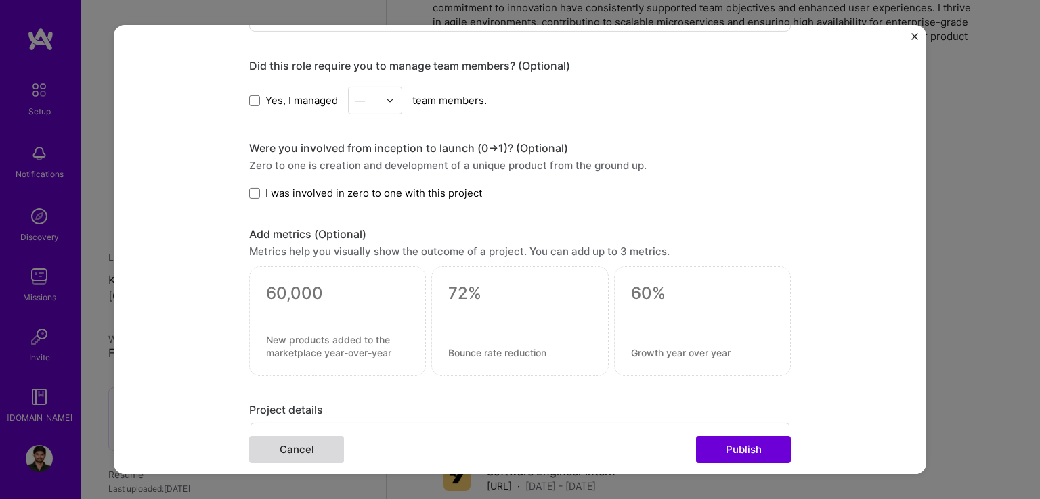
click at [317, 451] on button "Cancel" at bounding box center [296, 450] width 95 height 27
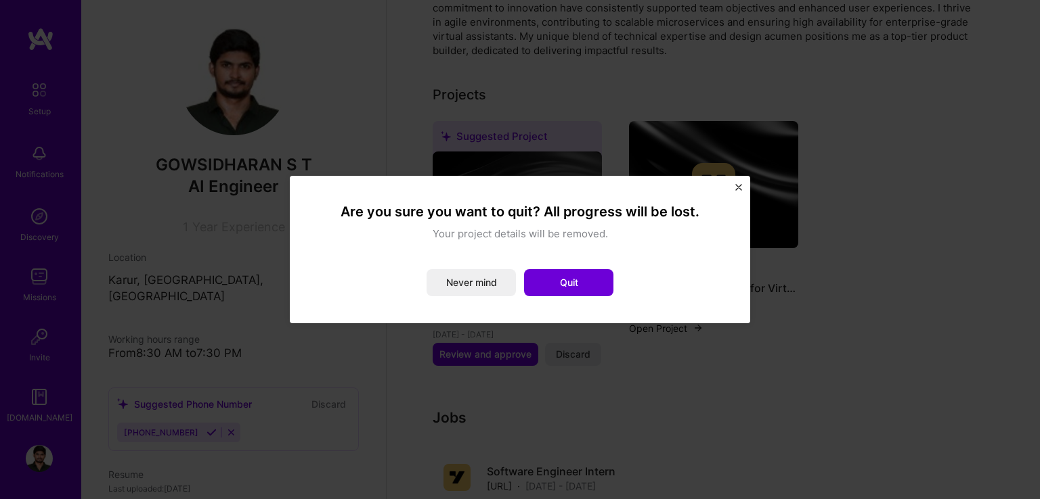
click at [732, 187] on div "Are you sure you want to quit? All progress will be lost. Your project details …" at bounding box center [520, 250] width 460 height 148
click at [736, 186] on img "Close" at bounding box center [738, 187] width 7 height 7
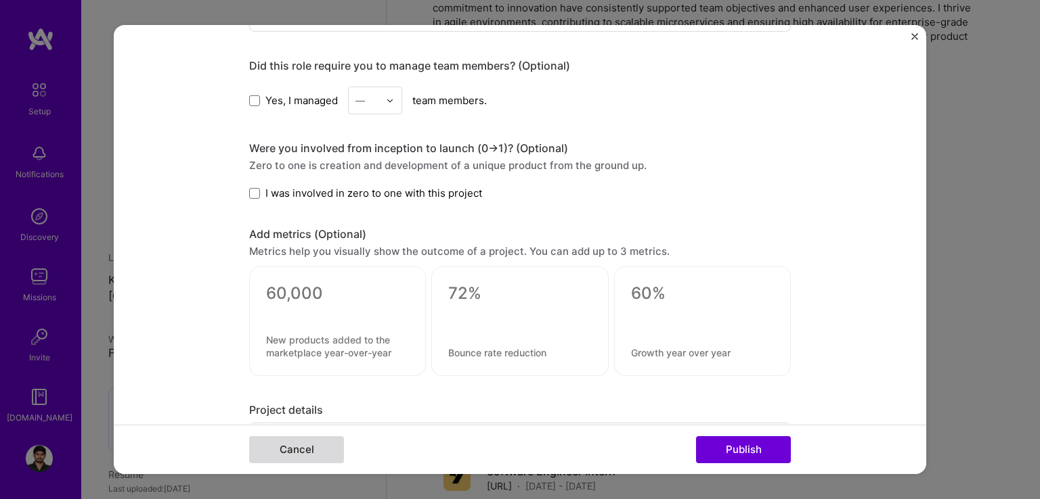
click at [306, 449] on button "Cancel" at bounding box center [296, 450] width 95 height 27
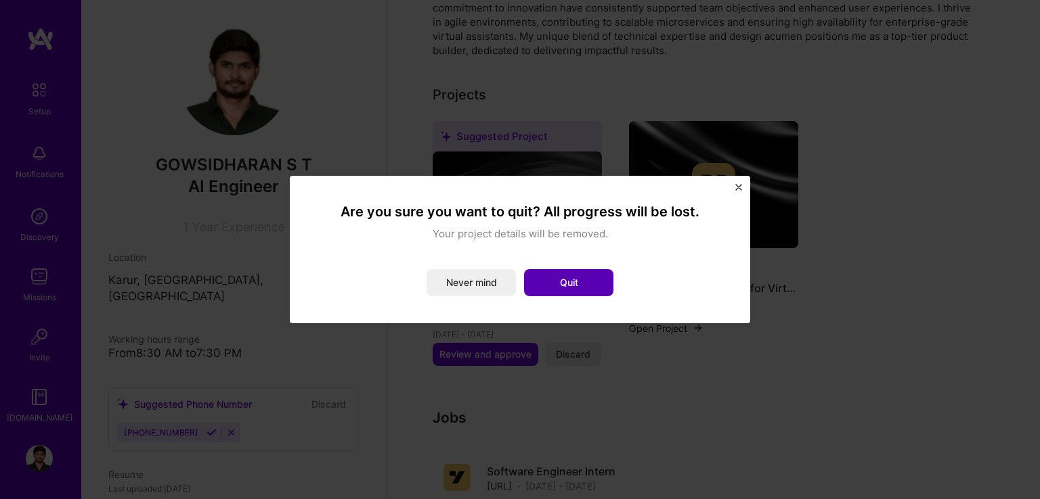
click at [567, 292] on button "Quit" at bounding box center [568, 282] width 89 height 27
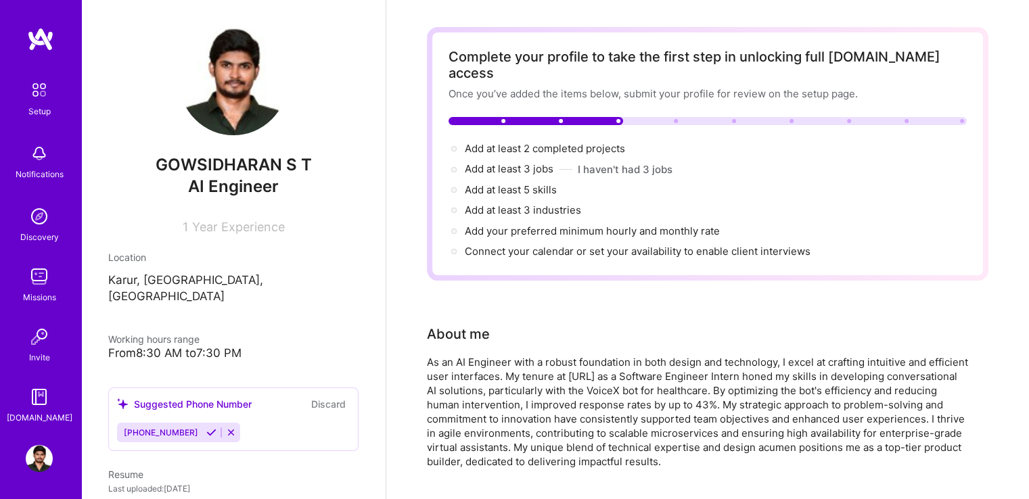
scroll to position [0, 0]
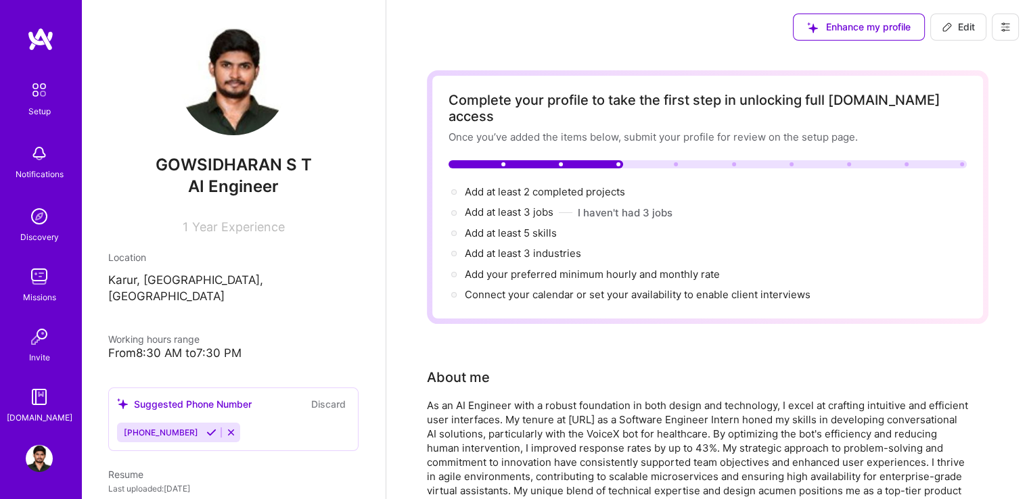
click at [980, 33] on button "Edit" at bounding box center [959, 27] width 56 height 27
select select "US"
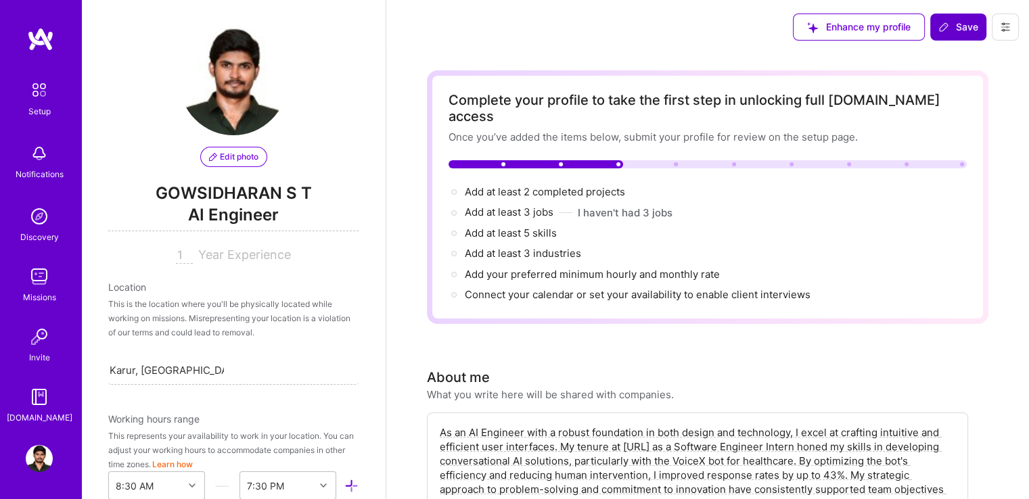
scroll to position [701, 0]
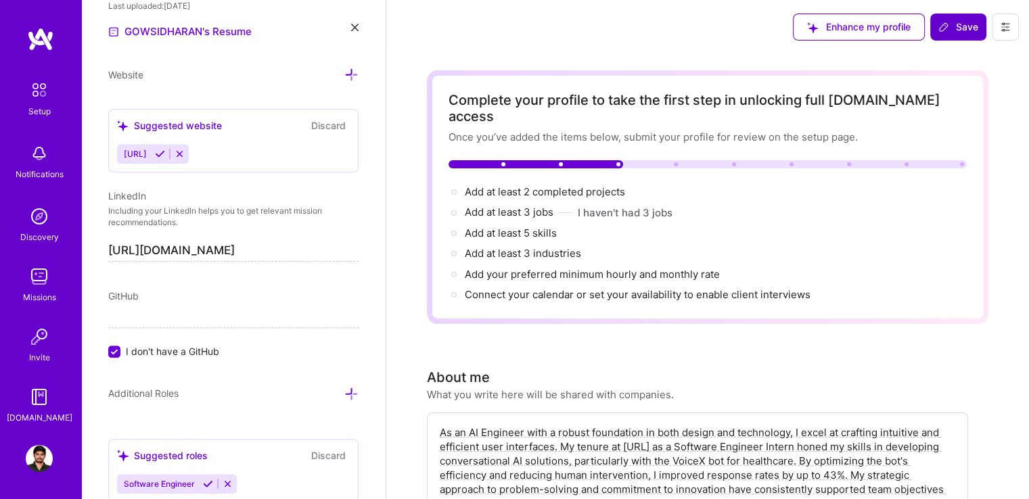
click at [967, 31] on span "Save" at bounding box center [959, 27] width 40 height 14
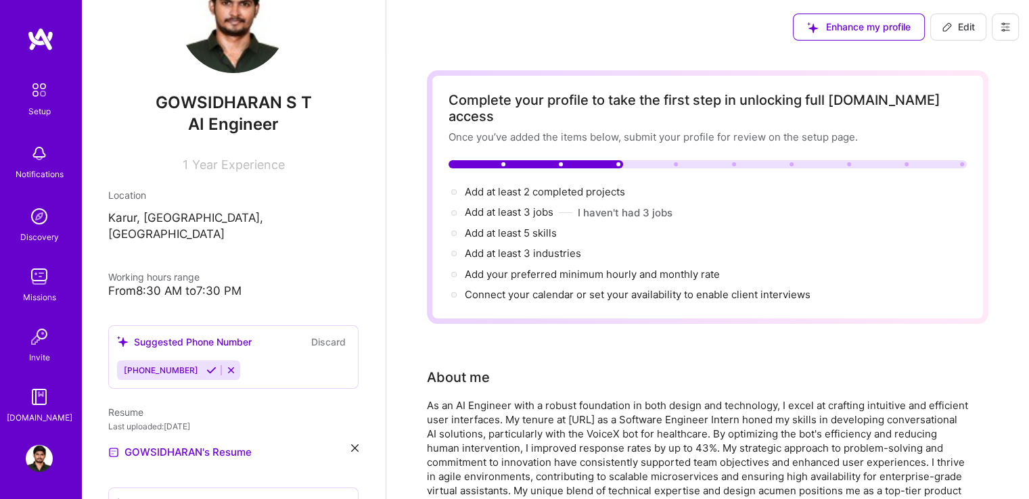
scroll to position [0, 0]
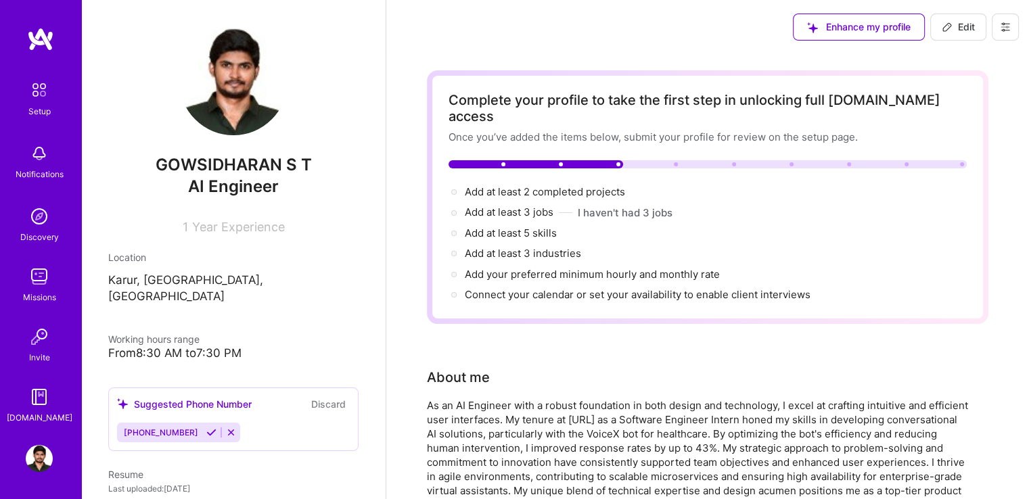
click at [47, 83] on img at bounding box center [39, 90] width 28 height 28
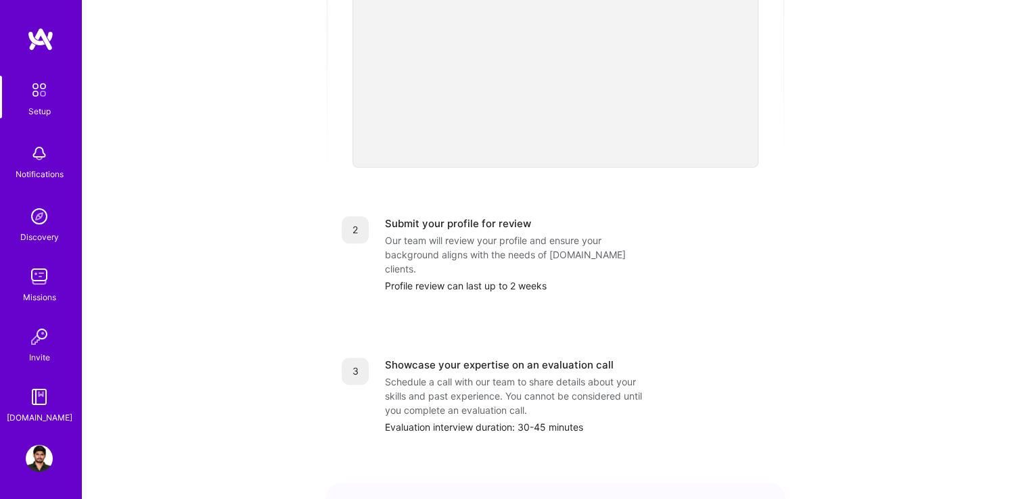
scroll to position [489, 0]
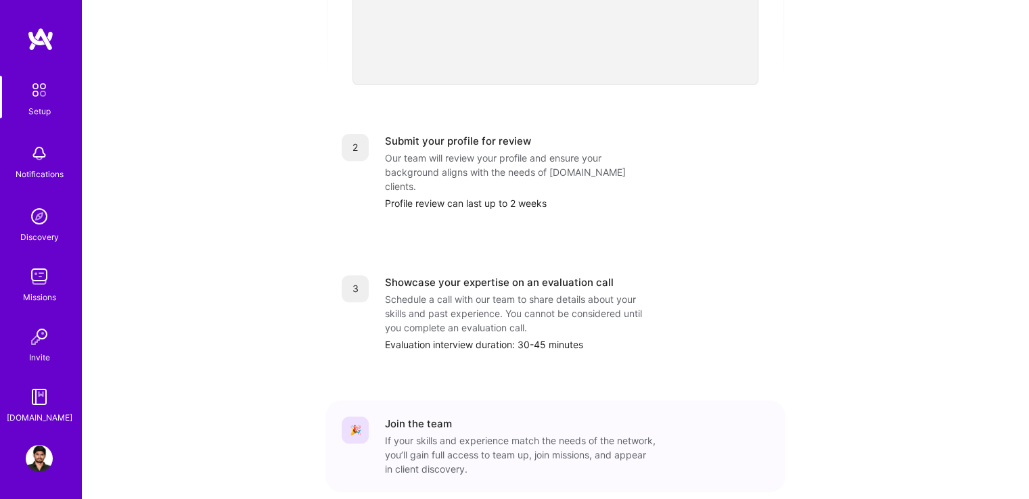
click at [552, 163] on div "Our team will review your profile and ensure your background aligns with the ne…" at bounding box center [520, 172] width 271 height 43
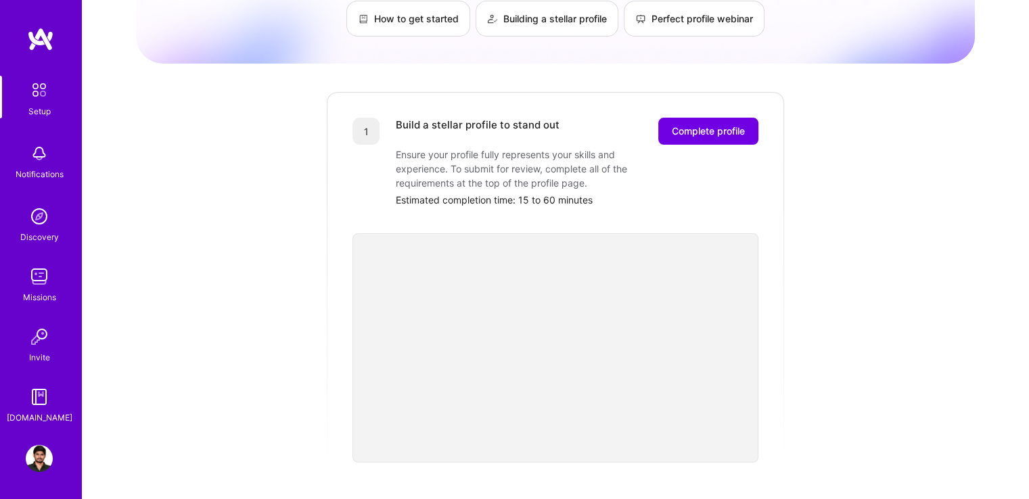
scroll to position [0, 0]
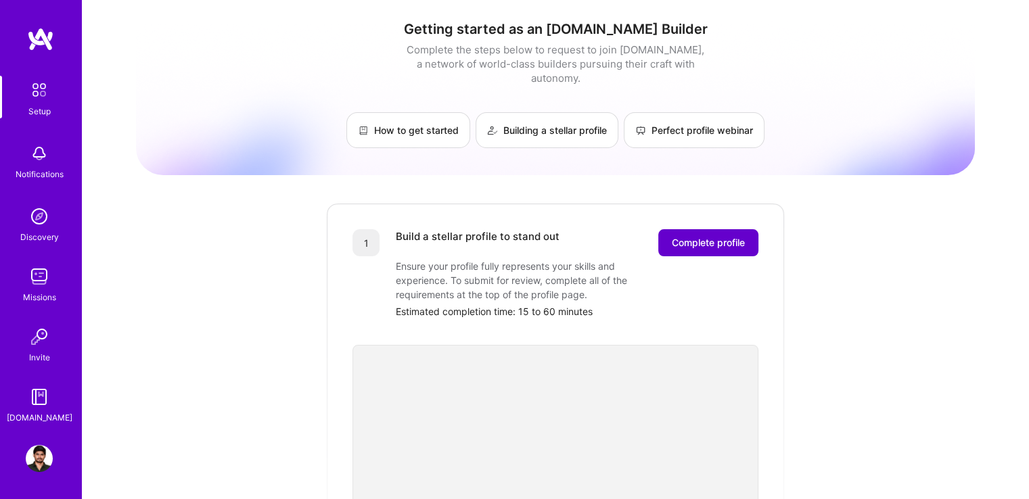
click at [721, 236] on span "Complete profile" at bounding box center [708, 243] width 73 height 14
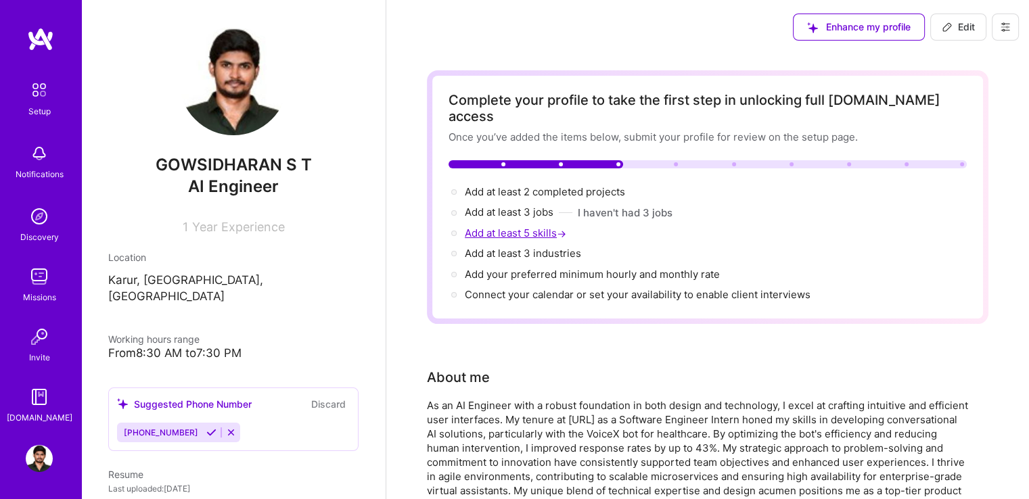
click at [540, 227] on span "Add at least 5 skills →" at bounding box center [517, 233] width 104 height 13
select select "US"
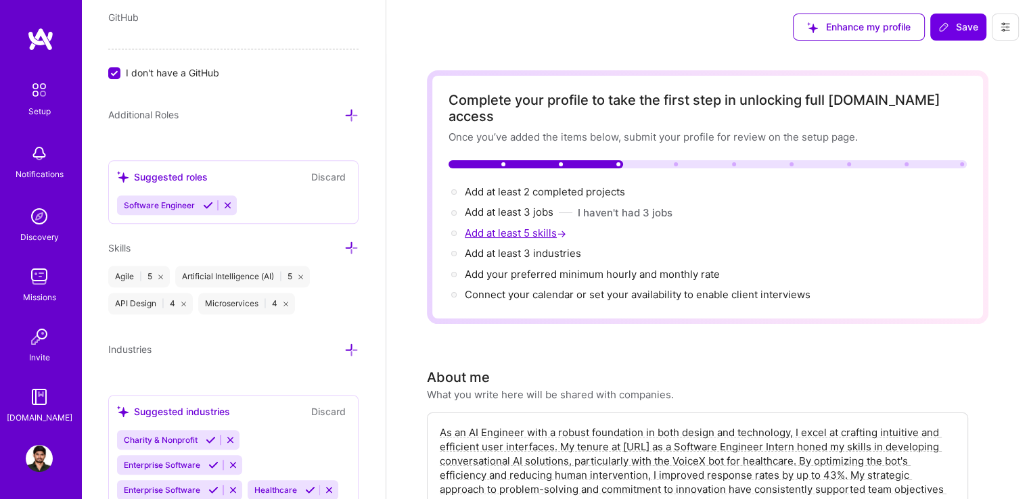
scroll to position [1029, 0]
